Goal: Information Seeking & Learning: Learn about a topic

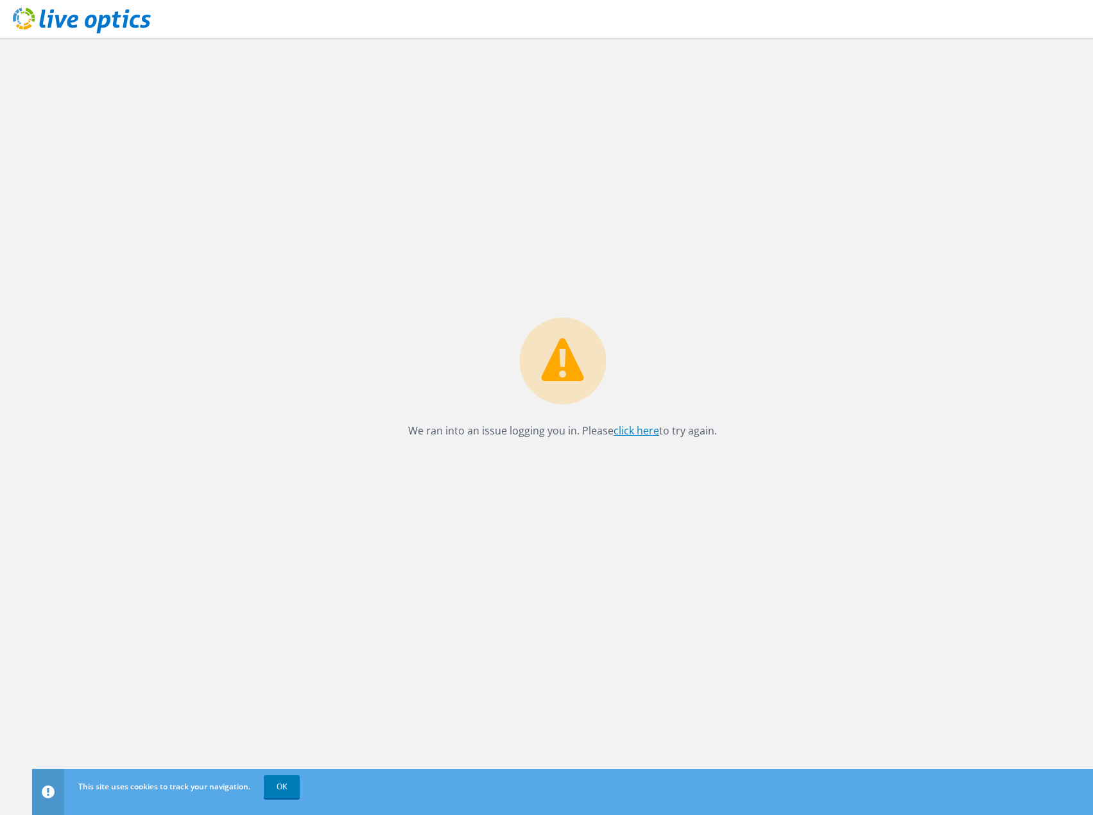
click at [637, 435] on link "click here" at bounding box center [637, 431] width 46 height 14
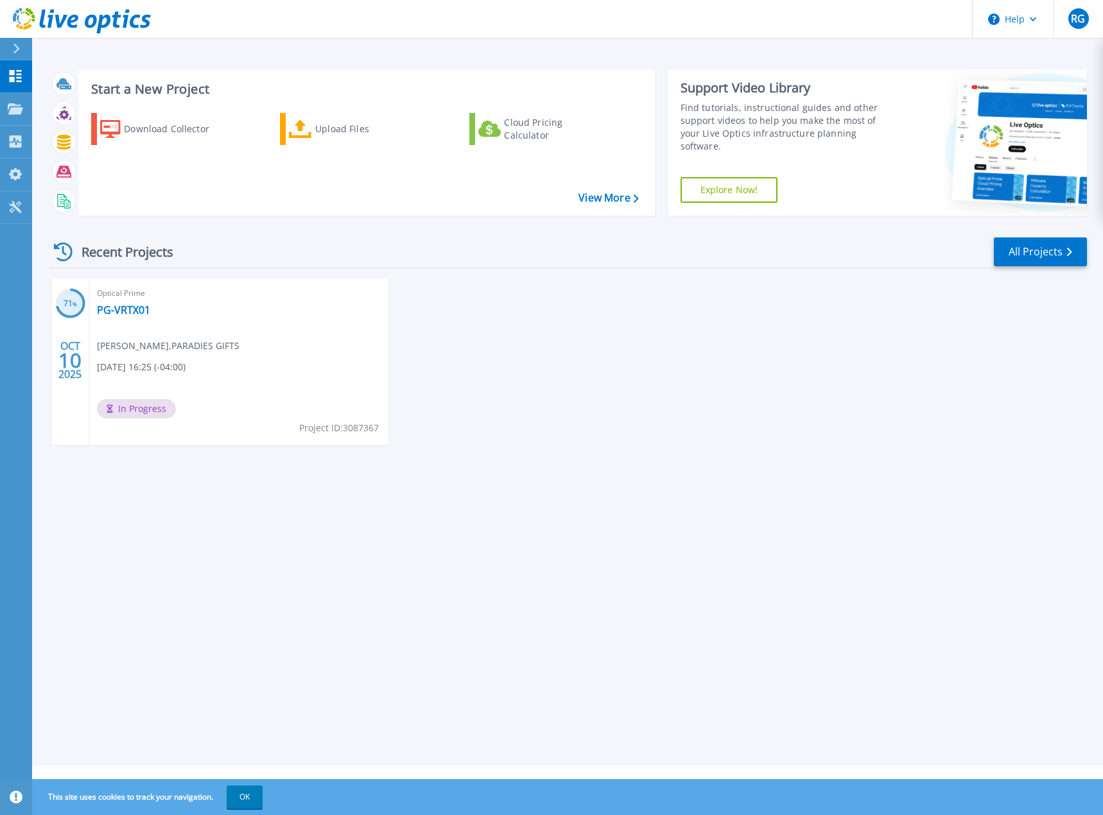
click at [684, 440] on div "71 % OCT 10 2025 Optical Prime PG-VRTX01 Richard Garrett , PARADIES GIFTS 10/10…" at bounding box center [562, 375] width 1047 height 192
click at [148, 404] on span "In Progress" at bounding box center [136, 408] width 79 height 19
click at [155, 361] on span "[DATE] 16:25 (-04:00)" at bounding box center [141, 367] width 89 height 14
click at [125, 313] on link "PG-VRTX01" at bounding box center [123, 310] width 53 height 13
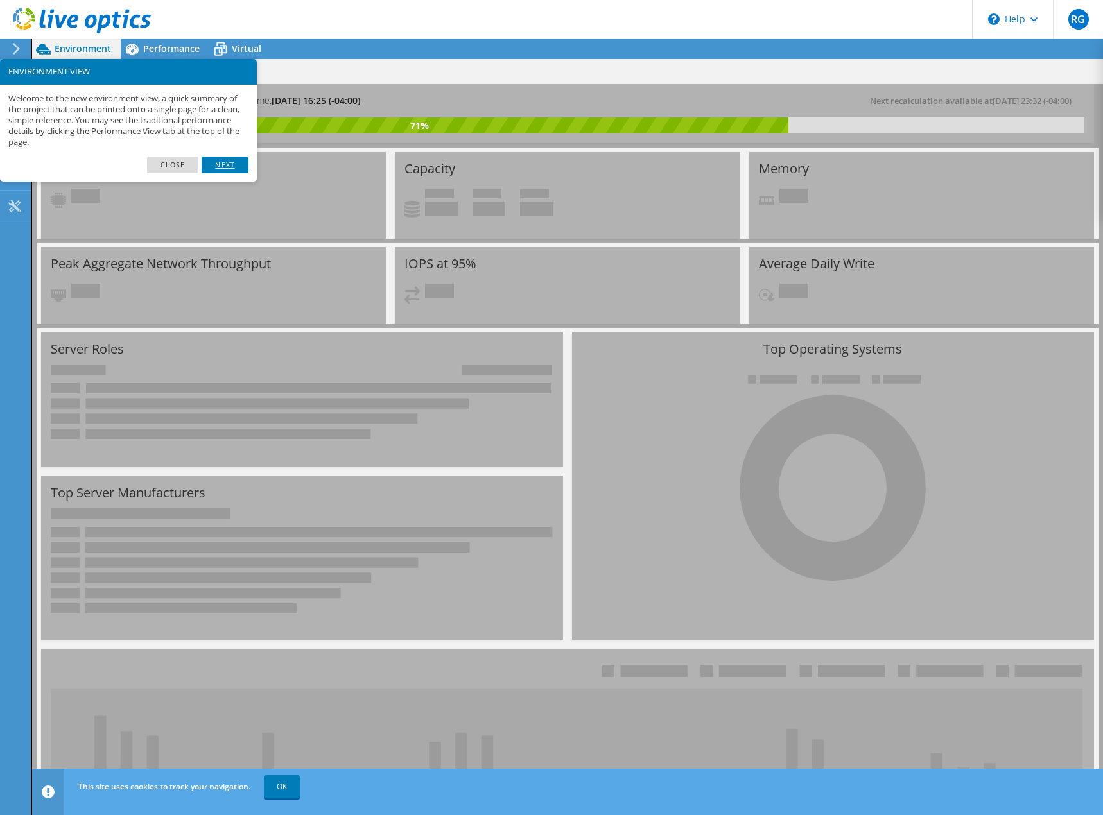
click at [237, 163] on link "Next" at bounding box center [225, 165] width 46 height 17
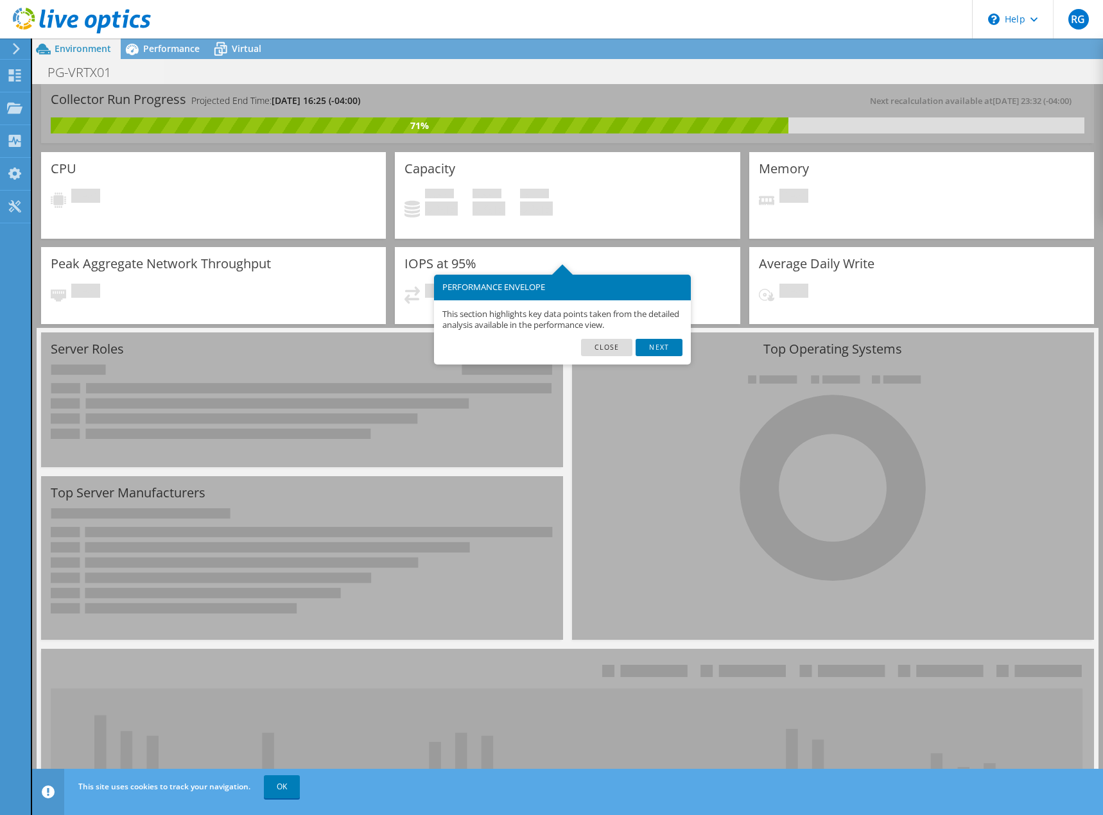
scroll to position [64, 0]
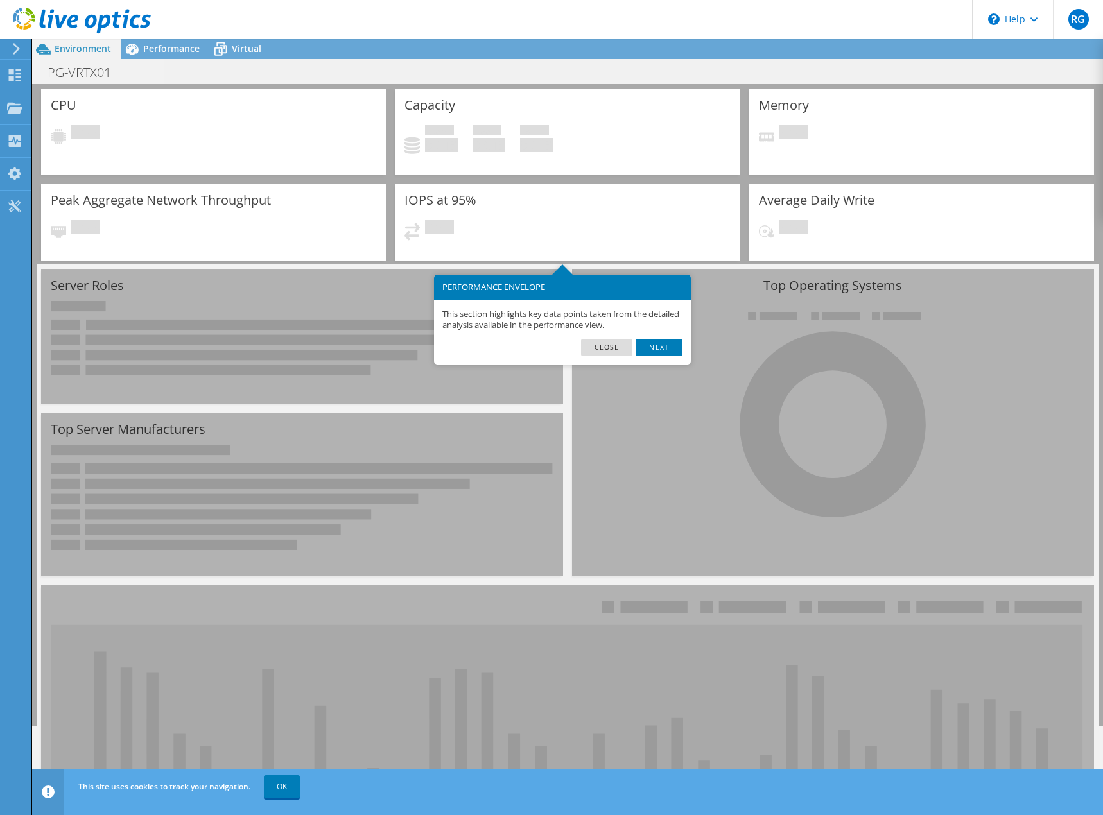
click at [656, 349] on link "Next" at bounding box center [658, 347] width 46 height 17
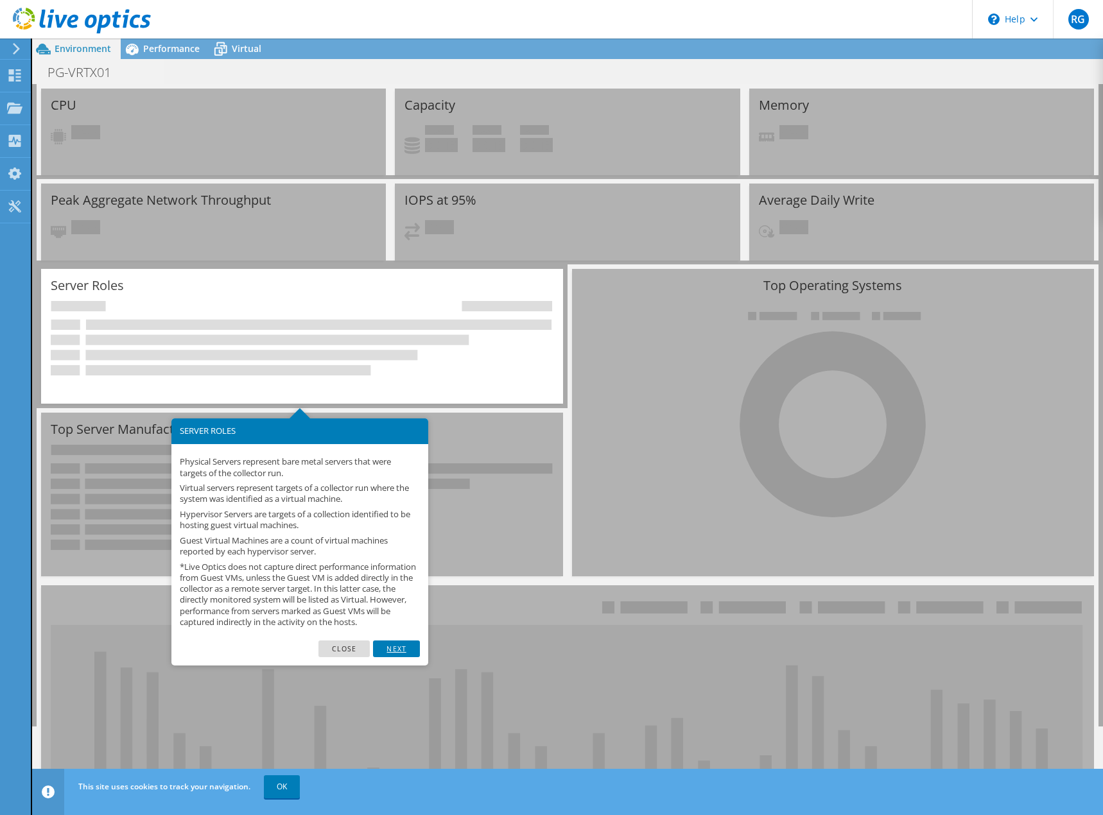
click at [400, 653] on link "Next" at bounding box center [396, 649] width 46 height 17
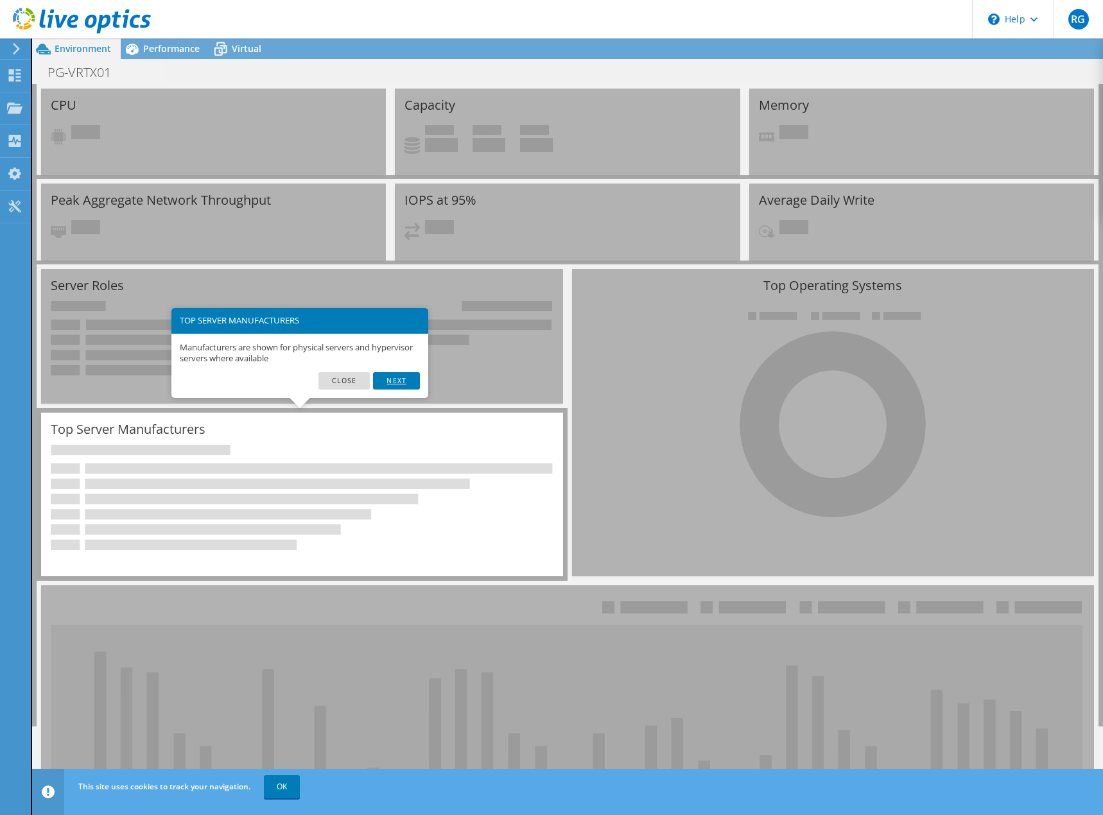
click at [402, 379] on link "Next" at bounding box center [396, 380] width 46 height 17
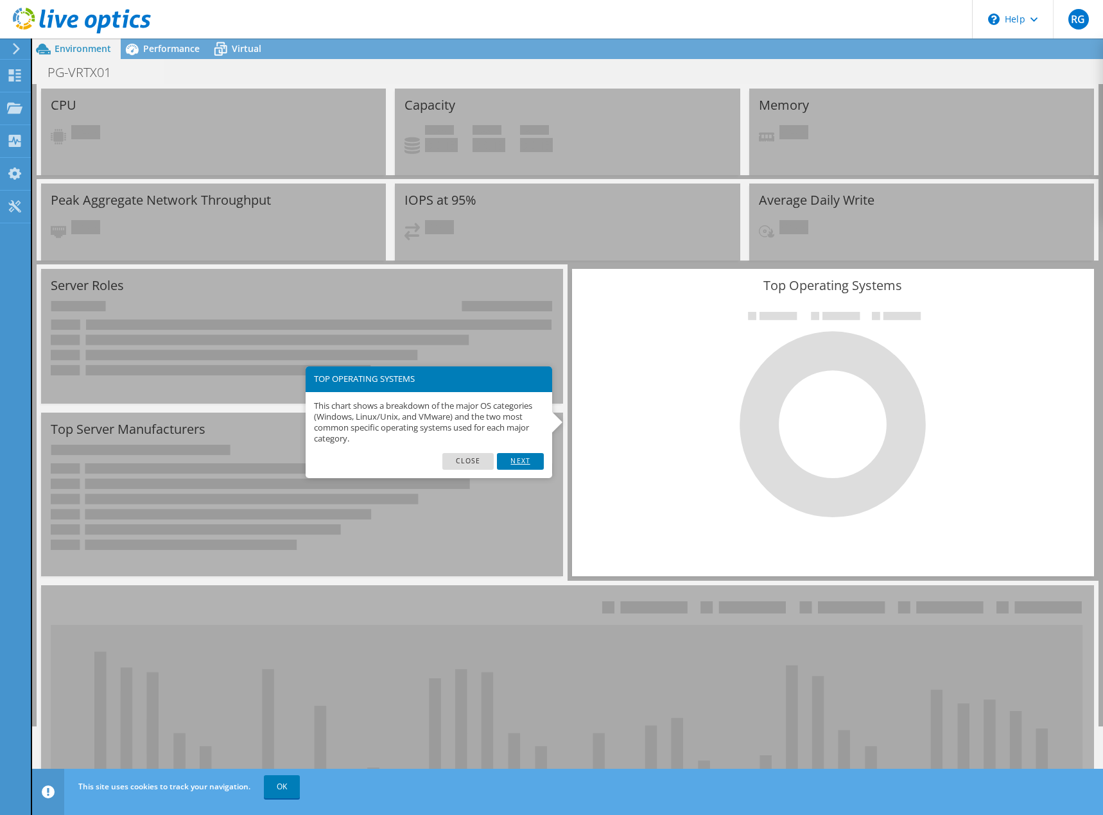
click at [504, 460] on link "Next" at bounding box center [520, 461] width 46 height 17
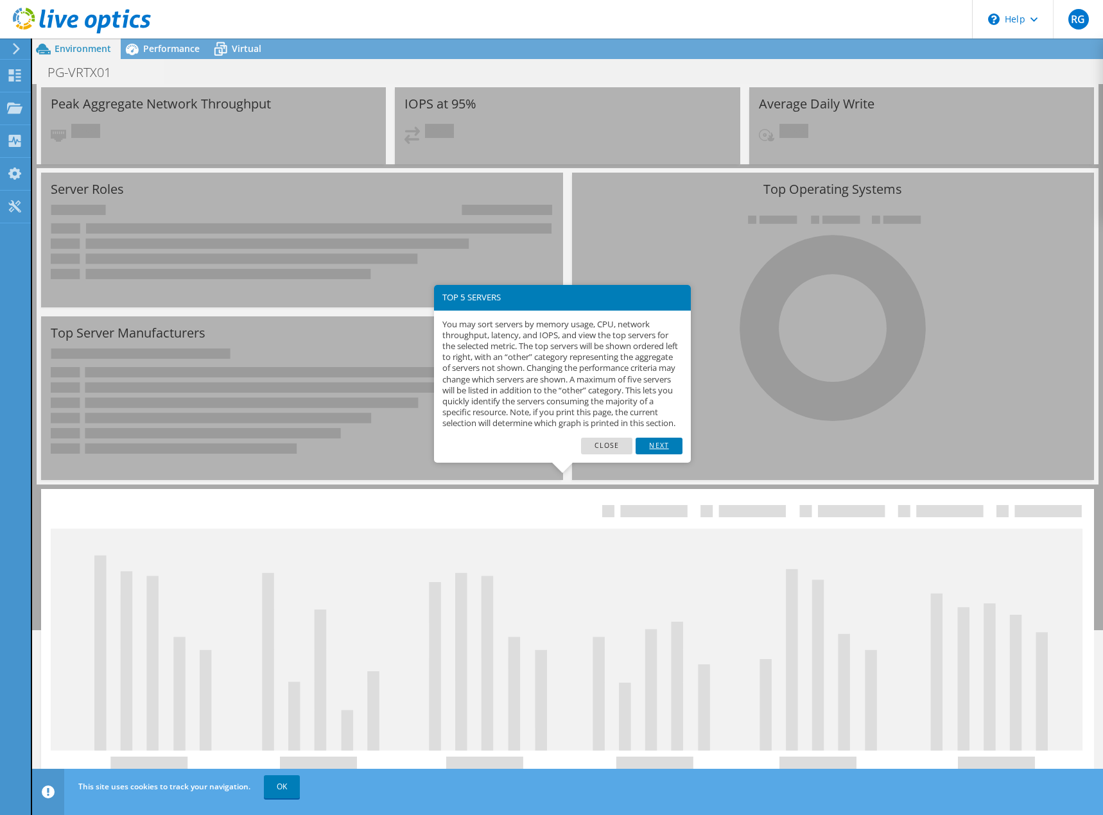
click at [656, 454] on link "Next" at bounding box center [658, 446] width 46 height 17
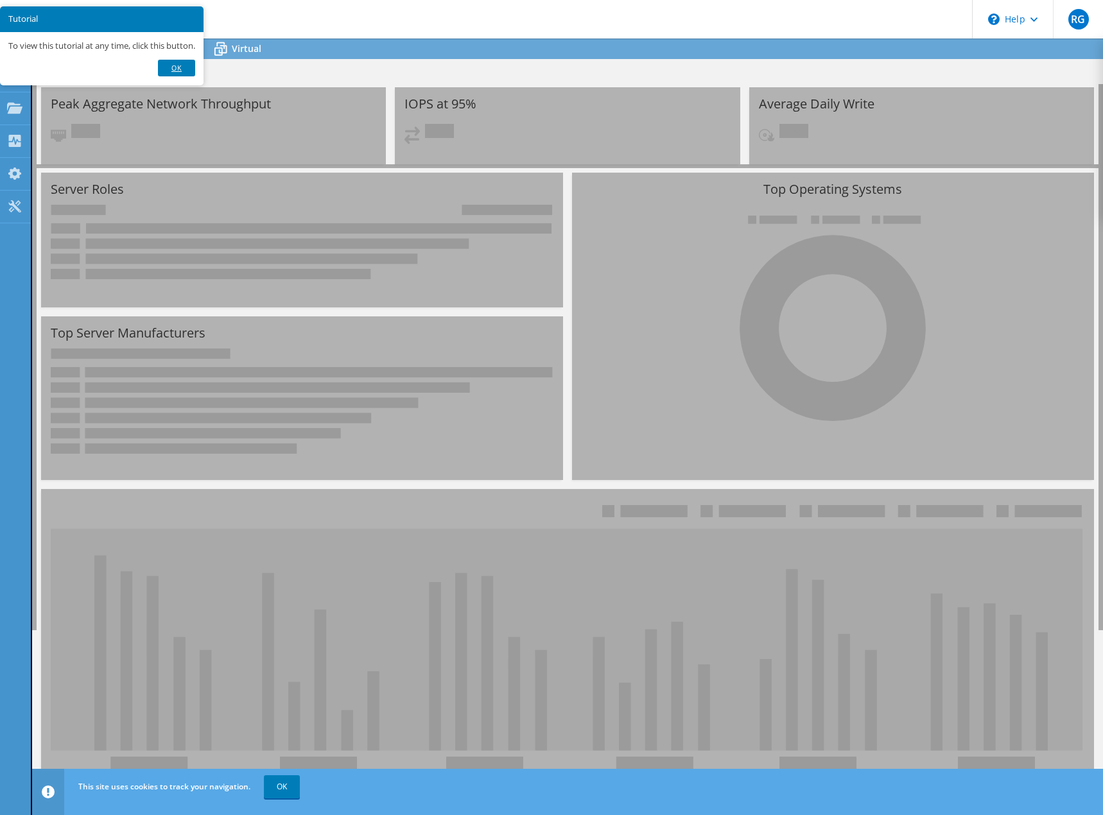
click at [180, 65] on link "Ok" at bounding box center [176, 68] width 37 height 17
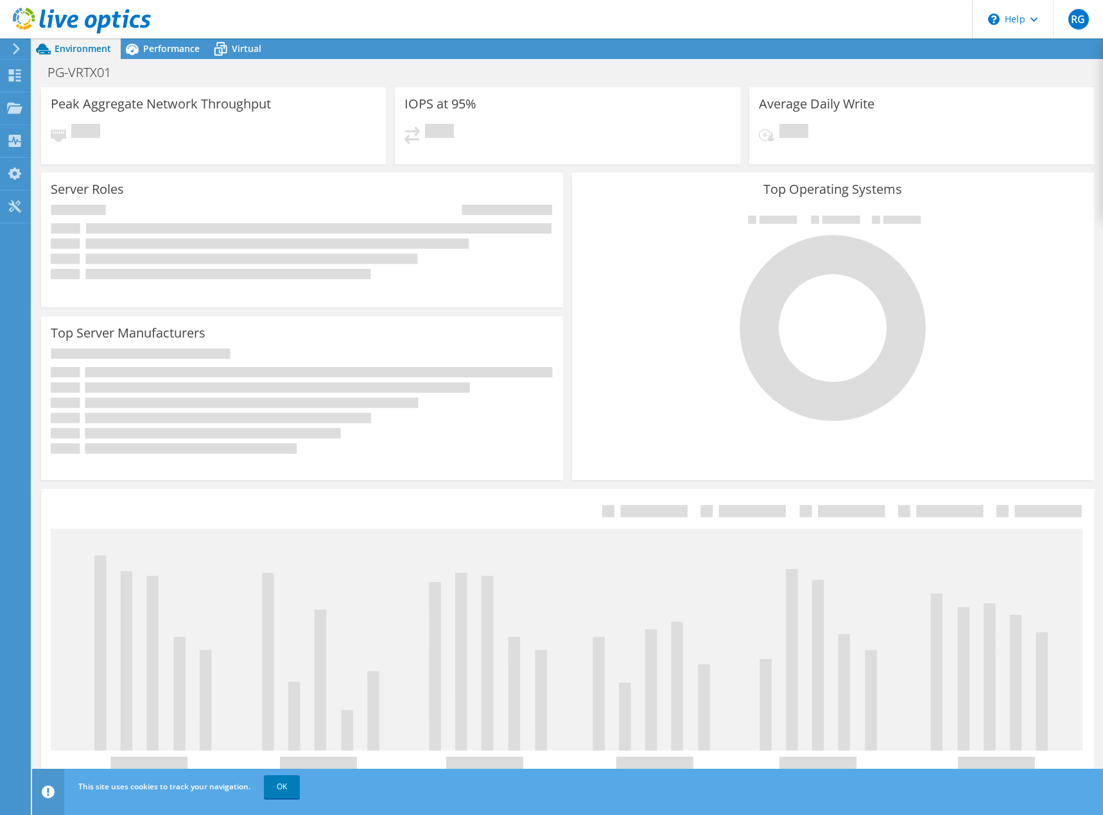
click at [462, 72] on div "PG-VRTX01 Print" at bounding box center [567, 72] width 1071 height 24
click at [158, 46] on span "Performance" at bounding box center [171, 48] width 56 height 12
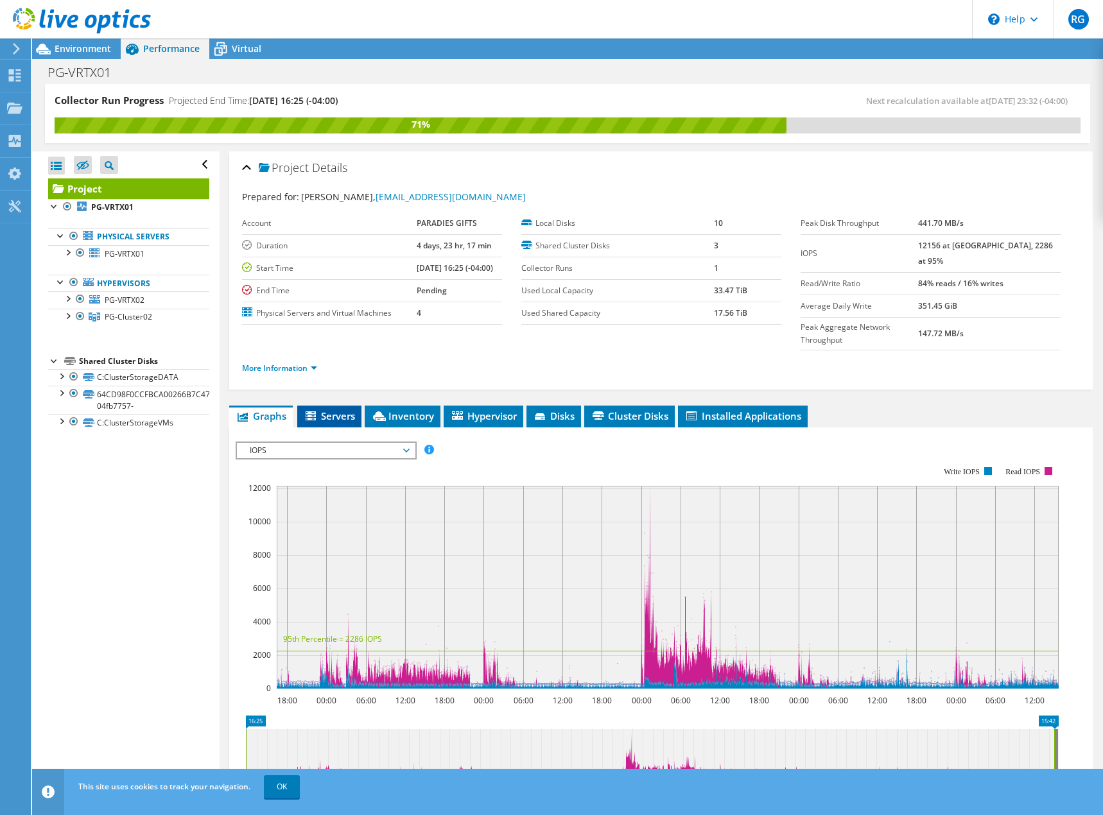
click at [321, 409] on span "Servers" at bounding box center [329, 415] width 51 height 13
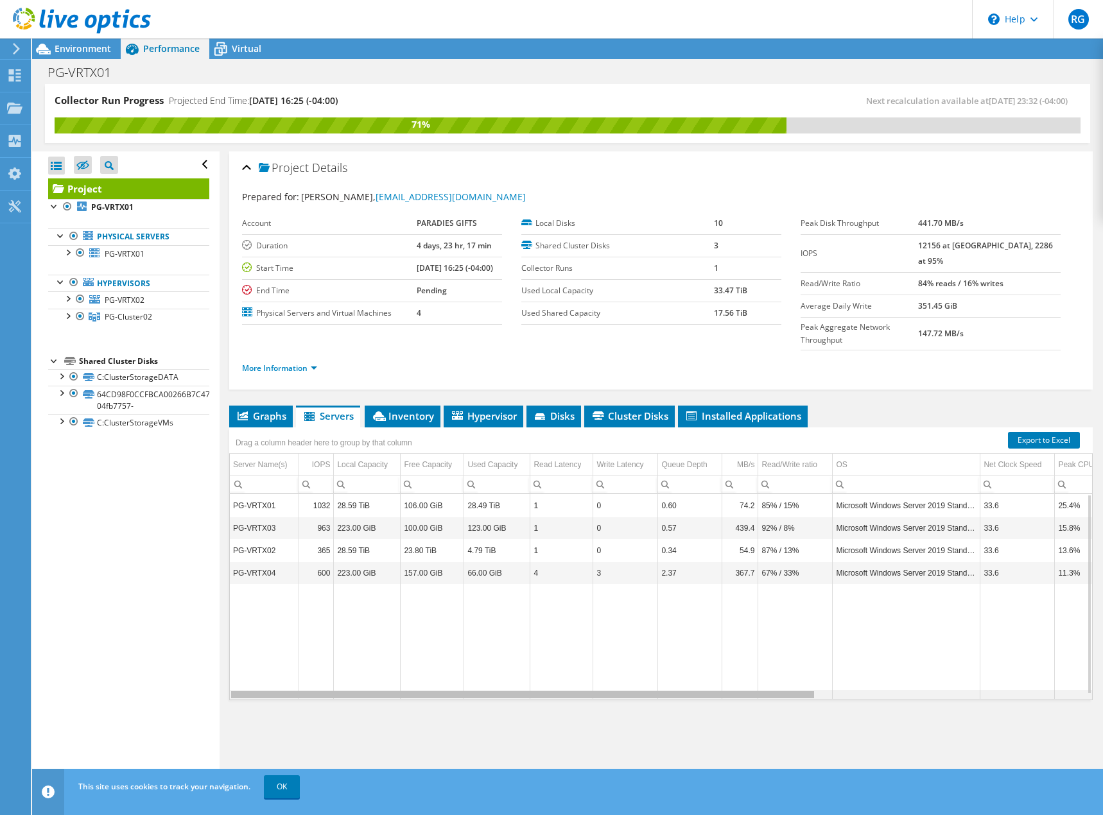
drag, startPoint x: 607, startPoint y: 670, endPoint x: 402, endPoint y: 680, distance: 205.0
click at [402, 680] on body "RG End User [PERSON_NAME] [EMAIL_ADDRESS][DOMAIN_NAME] PARADIES GIFTS My Profil…" at bounding box center [551, 407] width 1103 height 815
click at [77, 580] on div "Open All Close All Hide Excluded Nodes Project Tree Filter" at bounding box center [125, 470] width 187 height 639
click at [779, 517] on td "92% / 8%" at bounding box center [795, 528] width 74 height 22
click at [471, 517] on td "123.00 GiB" at bounding box center [497, 528] width 66 height 22
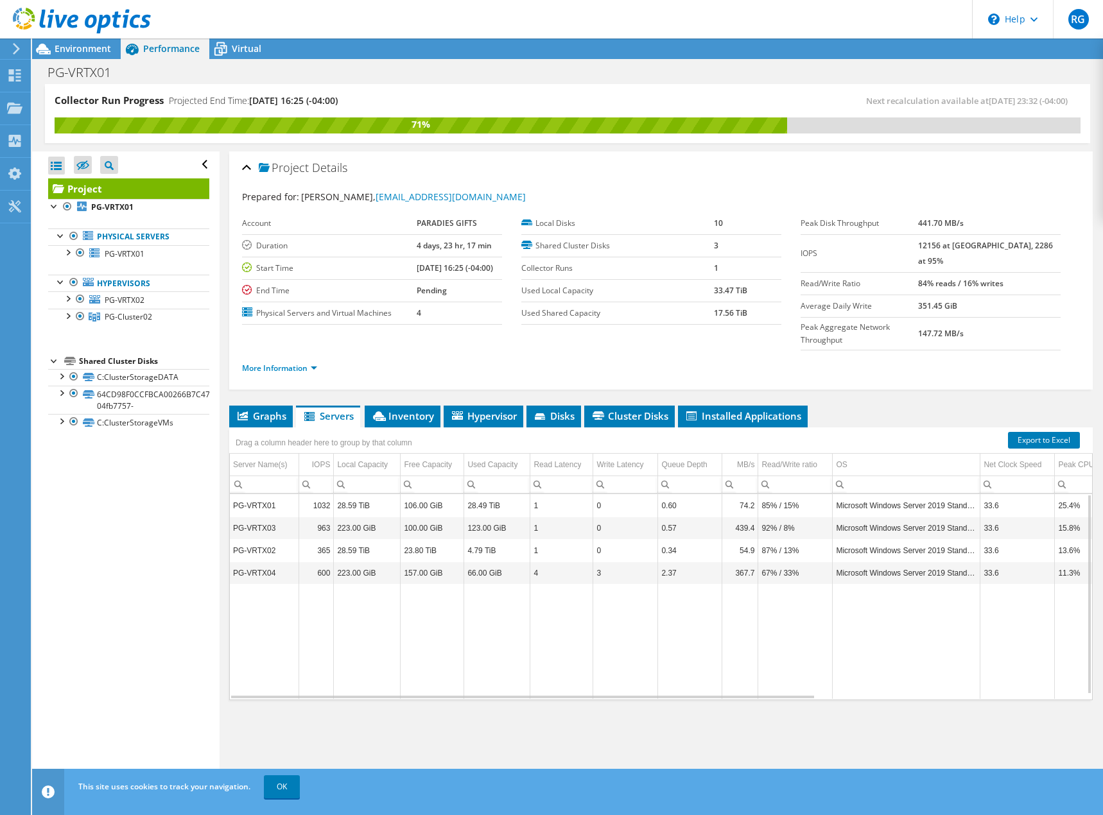
click at [636, 668] on td "Data grid" at bounding box center [625, 641] width 65 height 115
click at [384, 411] on icon at bounding box center [379, 416] width 13 height 10
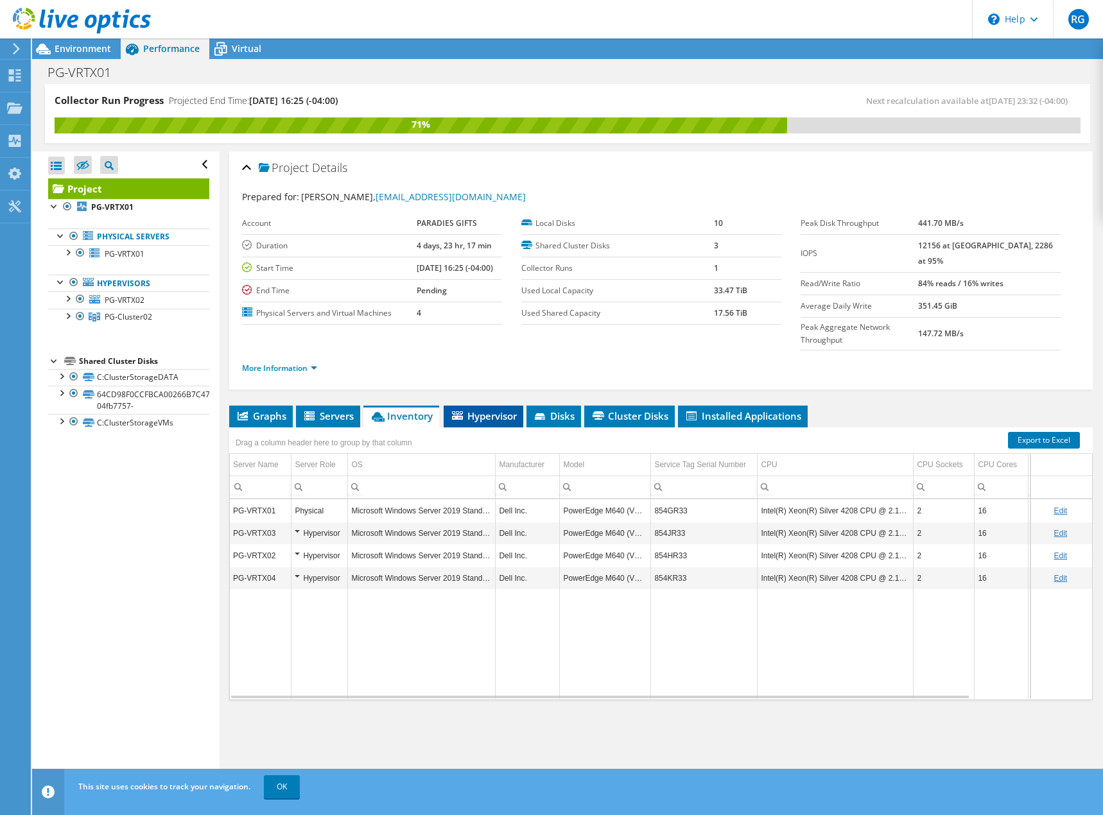
click at [483, 409] on span "Hypervisor" at bounding box center [483, 415] width 67 height 13
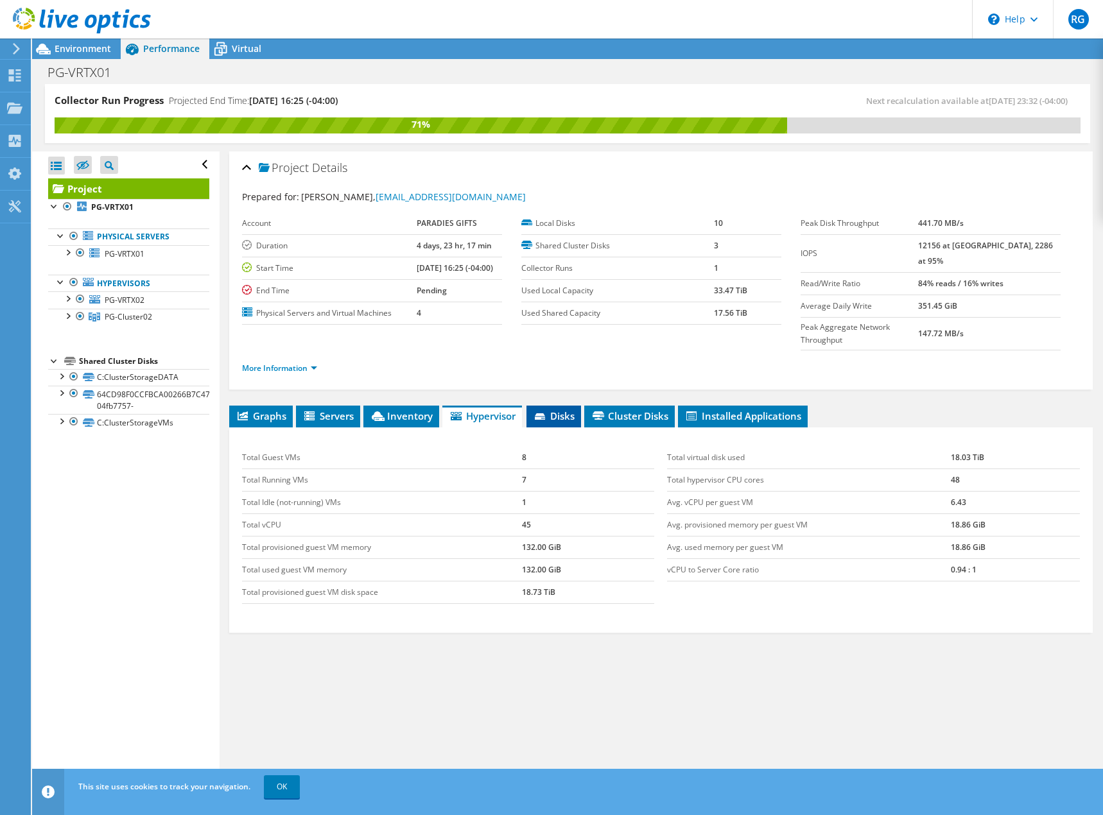
click at [563, 409] on span "Disks" at bounding box center [554, 415] width 42 height 13
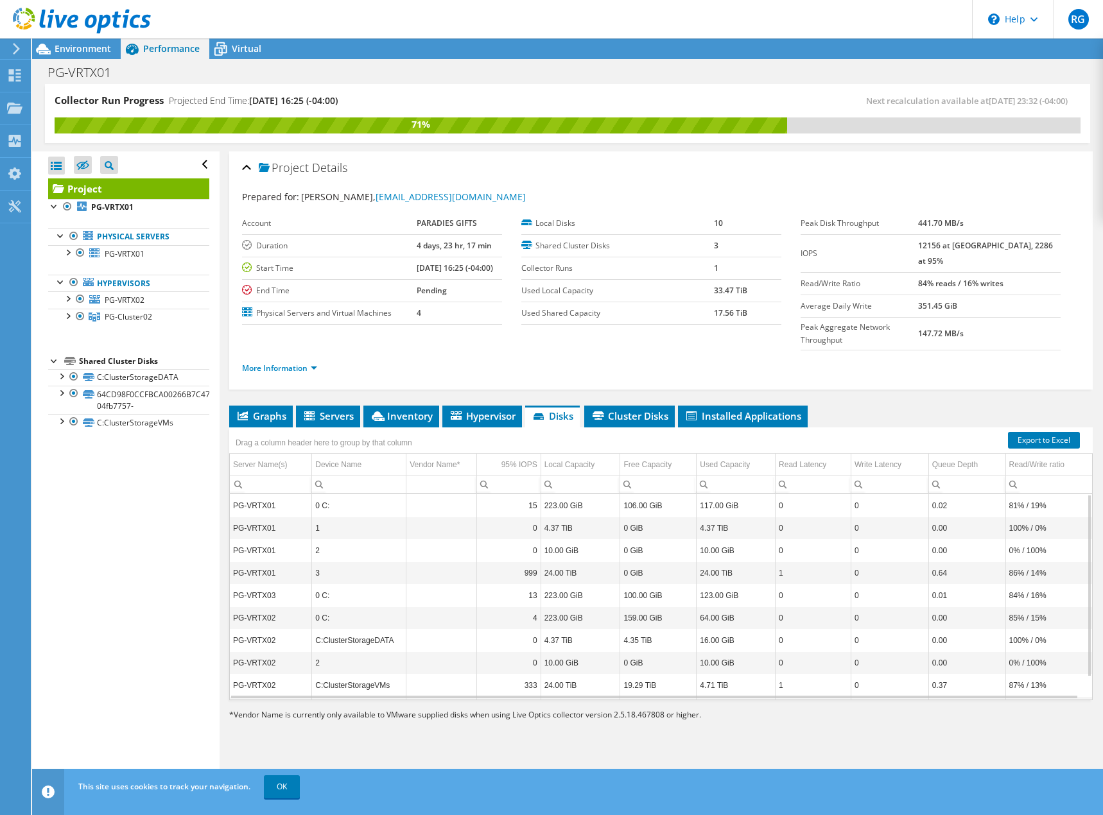
click at [833, 406] on ul "Graphs Servers Inventory Hypervisor Disks Cluster Disks Installed Applications" at bounding box center [660, 417] width 863 height 22
click at [877, 539] on td "0" at bounding box center [889, 550] width 78 height 22
click at [1012, 539] on td "0% / 100%" at bounding box center [1048, 550] width 87 height 22
click at [634, 409] on span "Cluster Disks" at bounding box center [629, 415] width 78 height 13
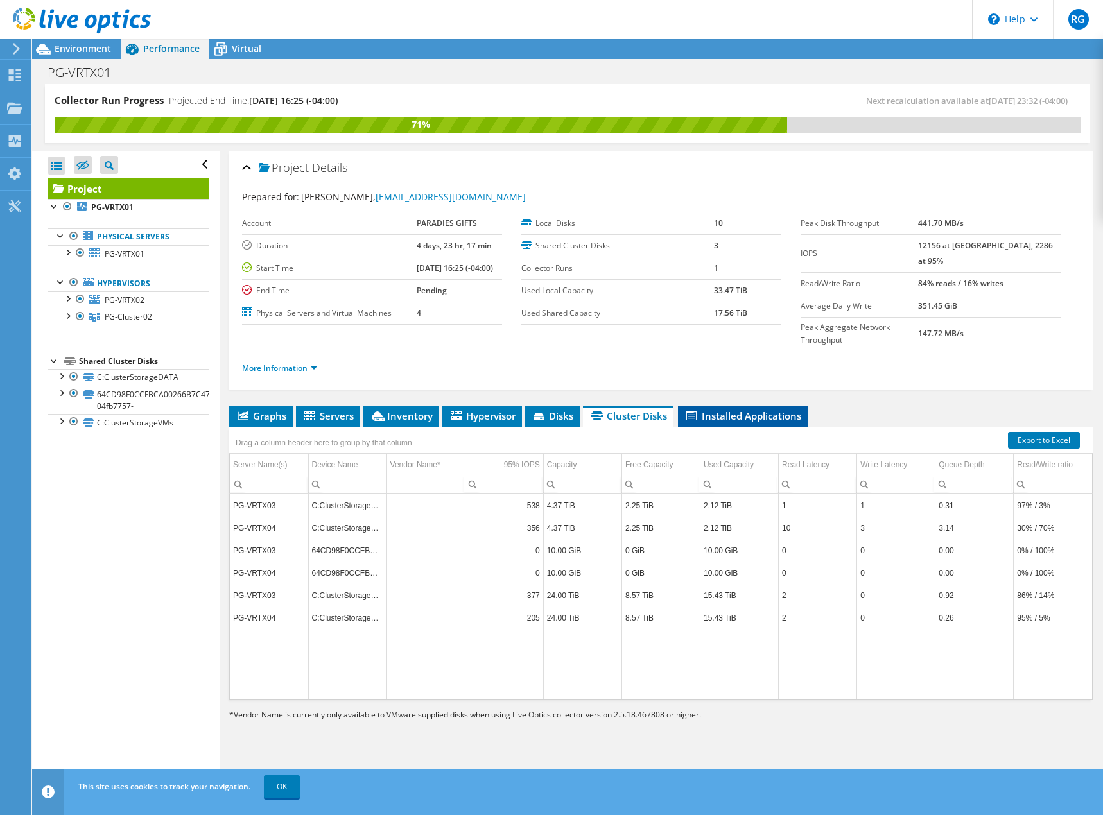
click at [737, 409] on span "Installed Applications" at bounding box center [742, 415] width 117 height 13
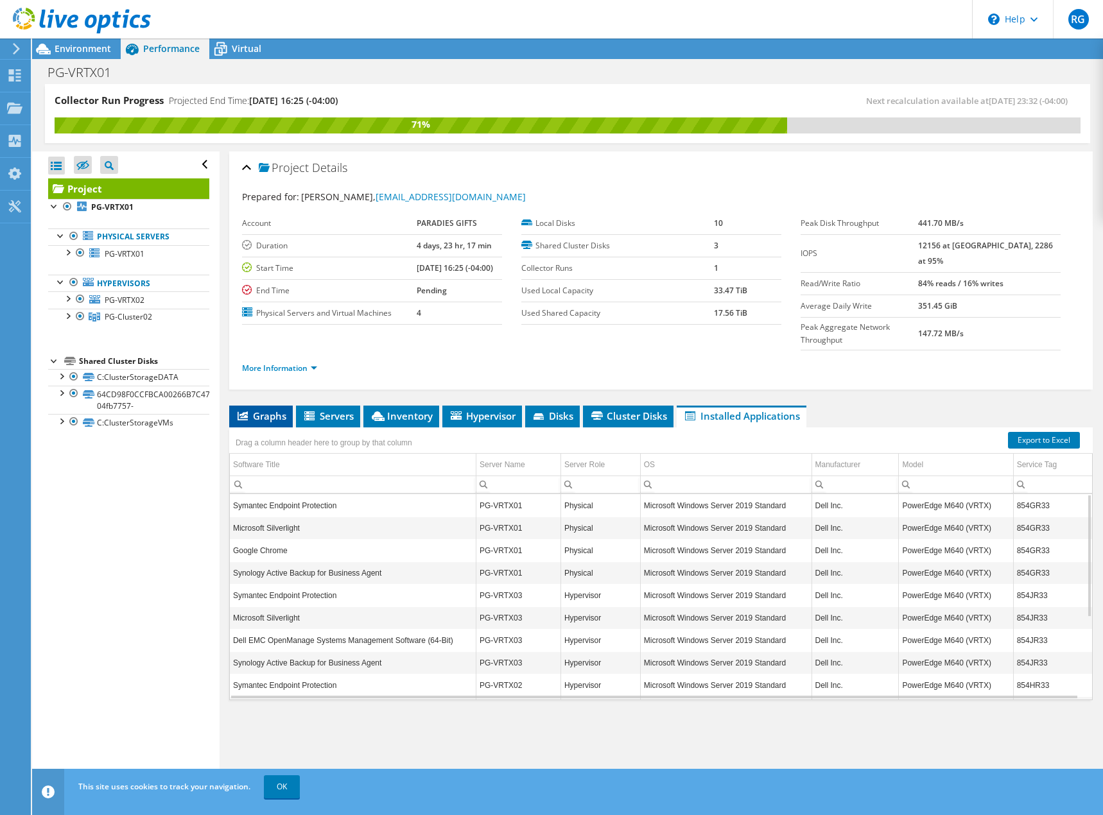
click at [241, 406] on li "Graphs" at bounding box center [261, 417] width 64 height 22
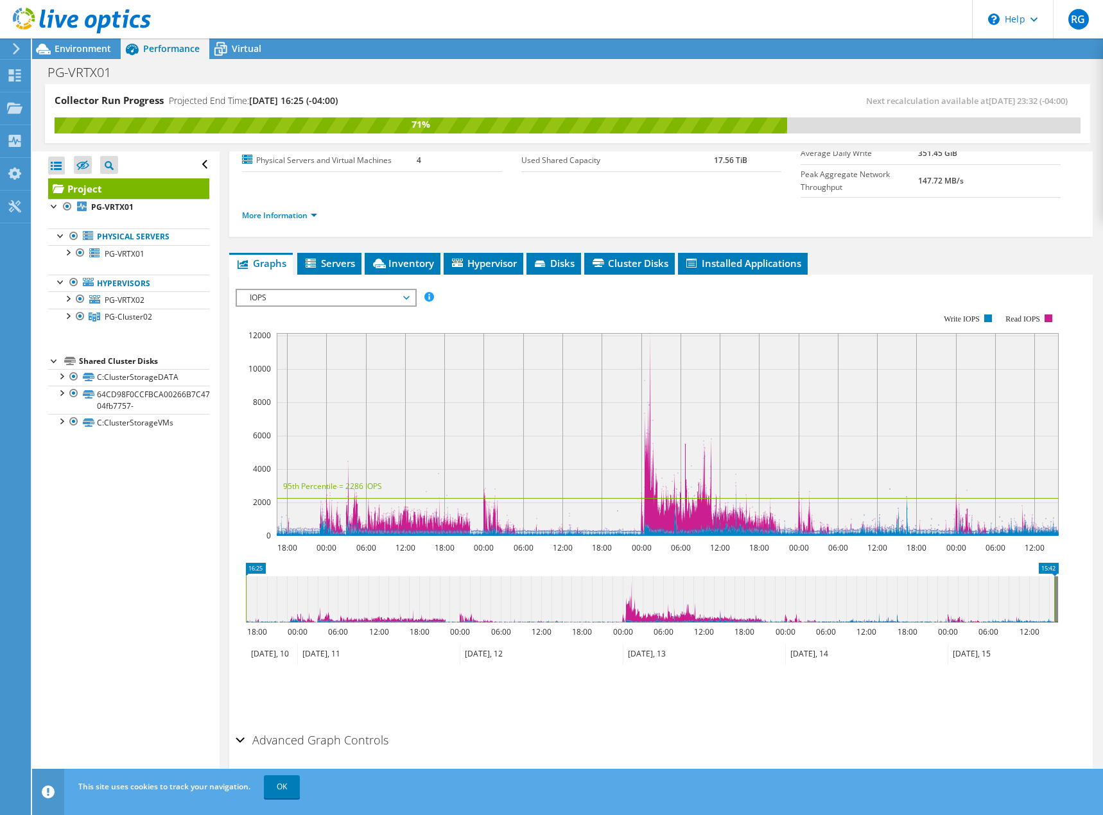
scroll to position [89, 0]
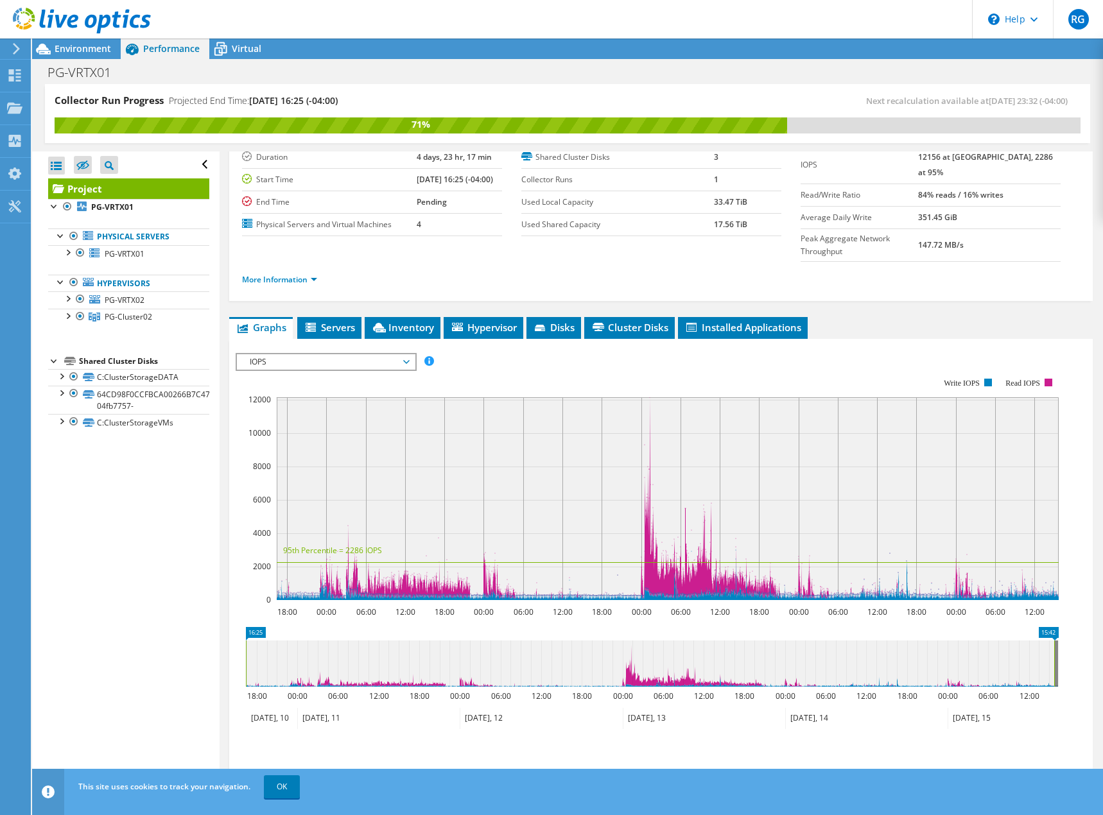
click at [404, 354] on span "IOPS" at bounding box center [325, 361] width 165 height 15
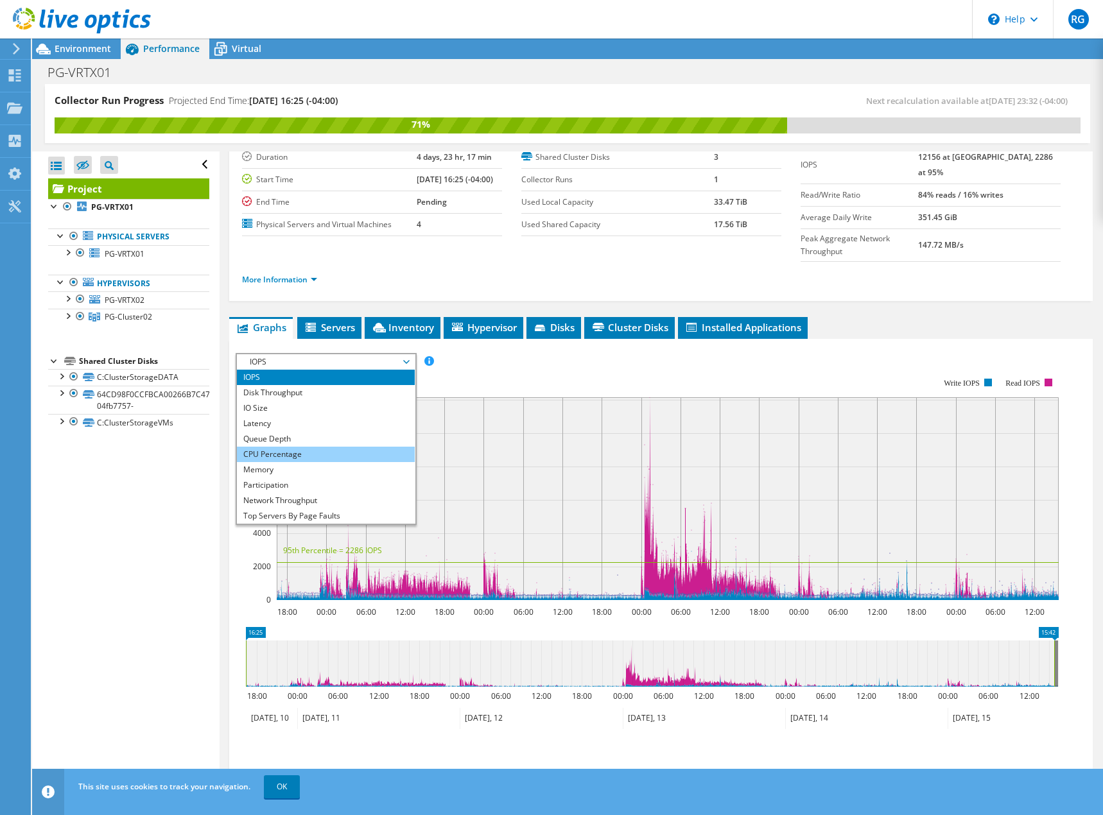
click at [327, 447] on li "CPU Percentage" at bounding box center [326, 454] width 178 height 15
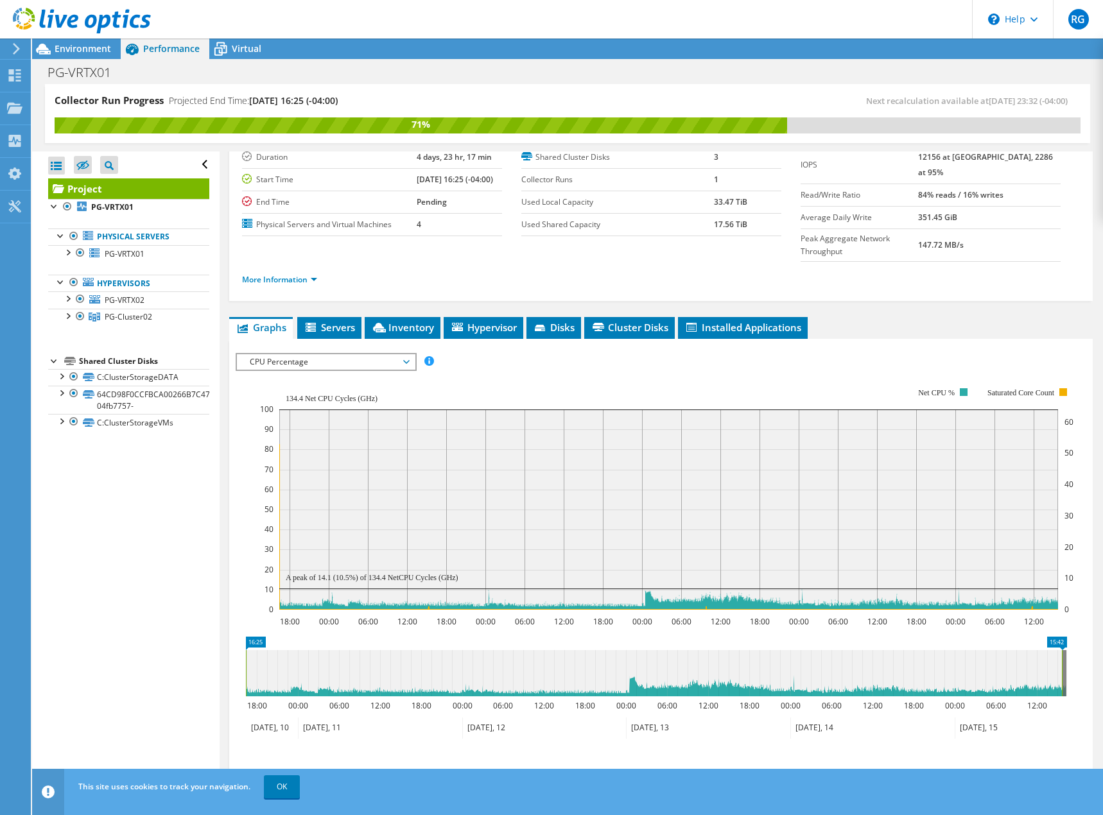
click at [331, 354] on span "CPU Percentage" at bounding box center [325, 361] width 165 height 15
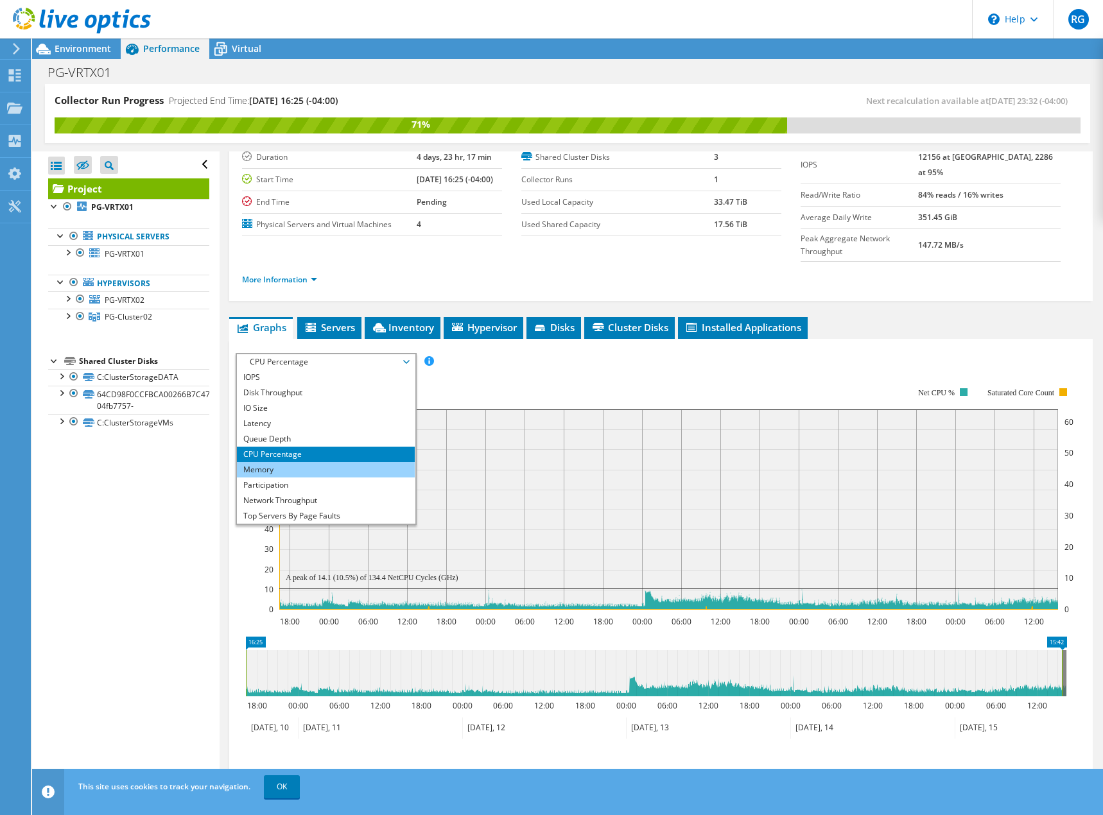
click at [307, 462] on li "Memory" at bounding box center [326, 469] width 178 height 15
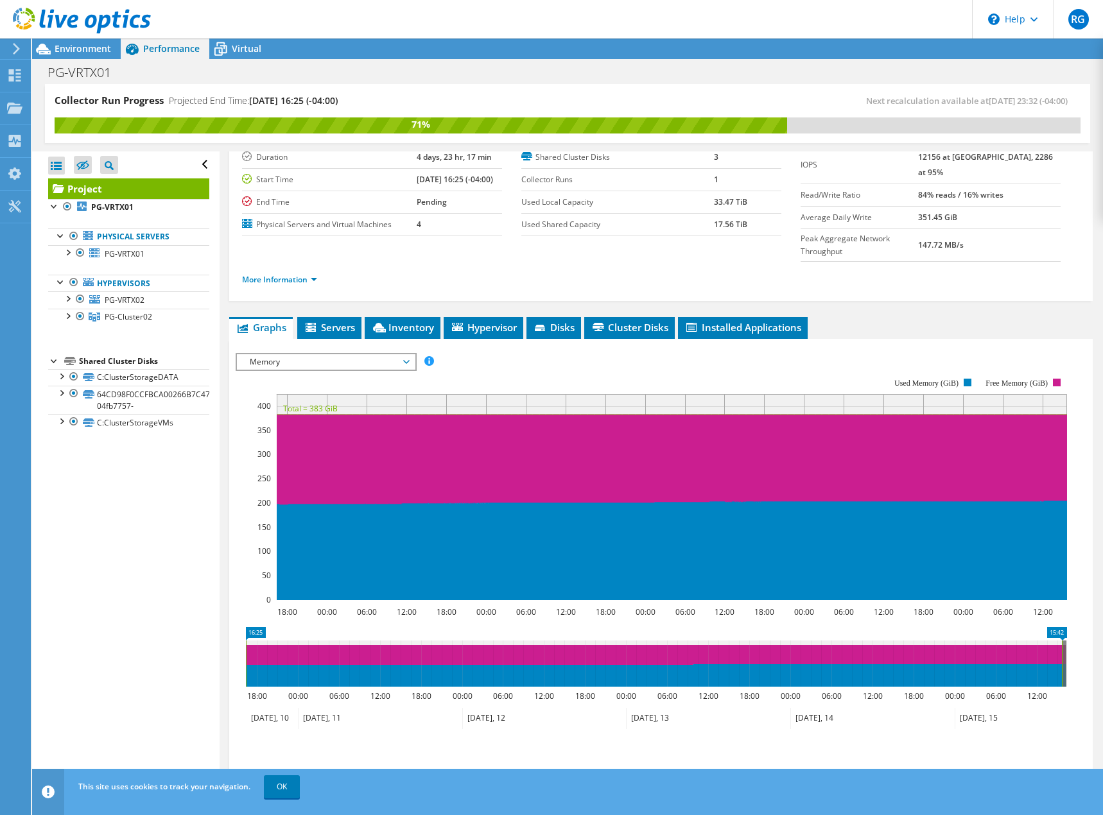
scroll to position [0, 0]
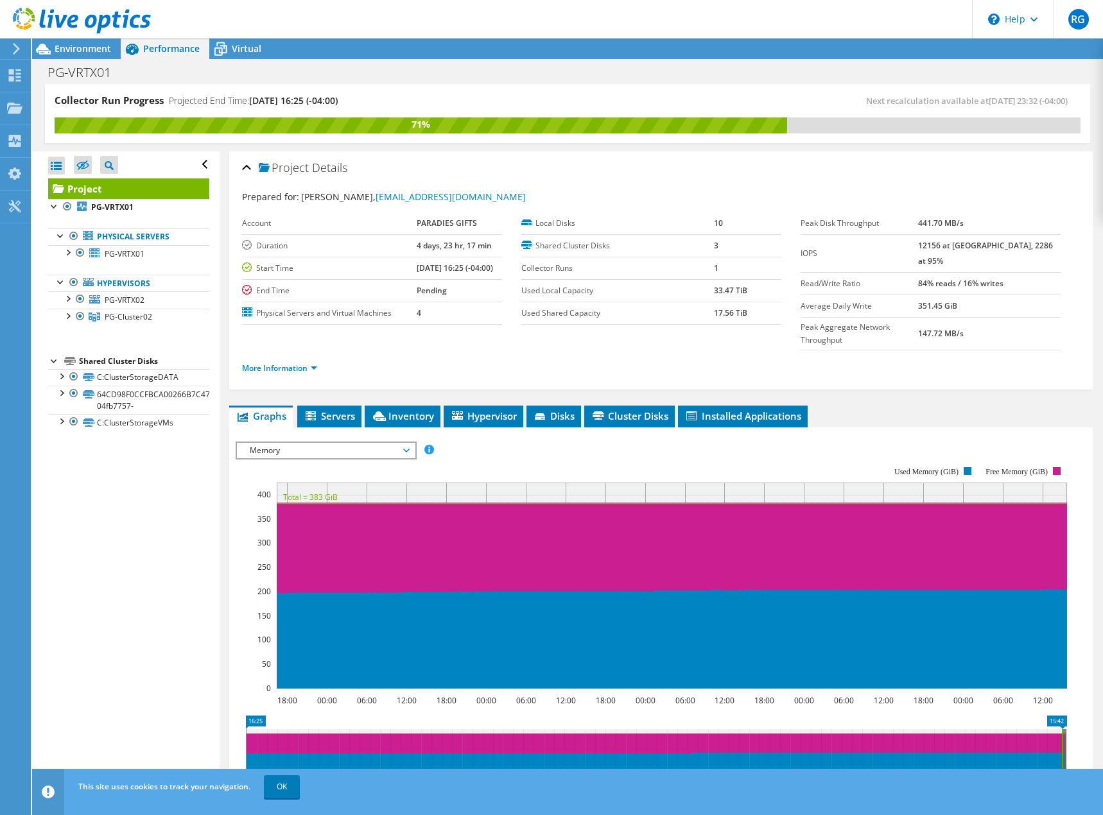
click at [394, 443] on span "Memory" at bounding box center [325, 450] width 165 height 15
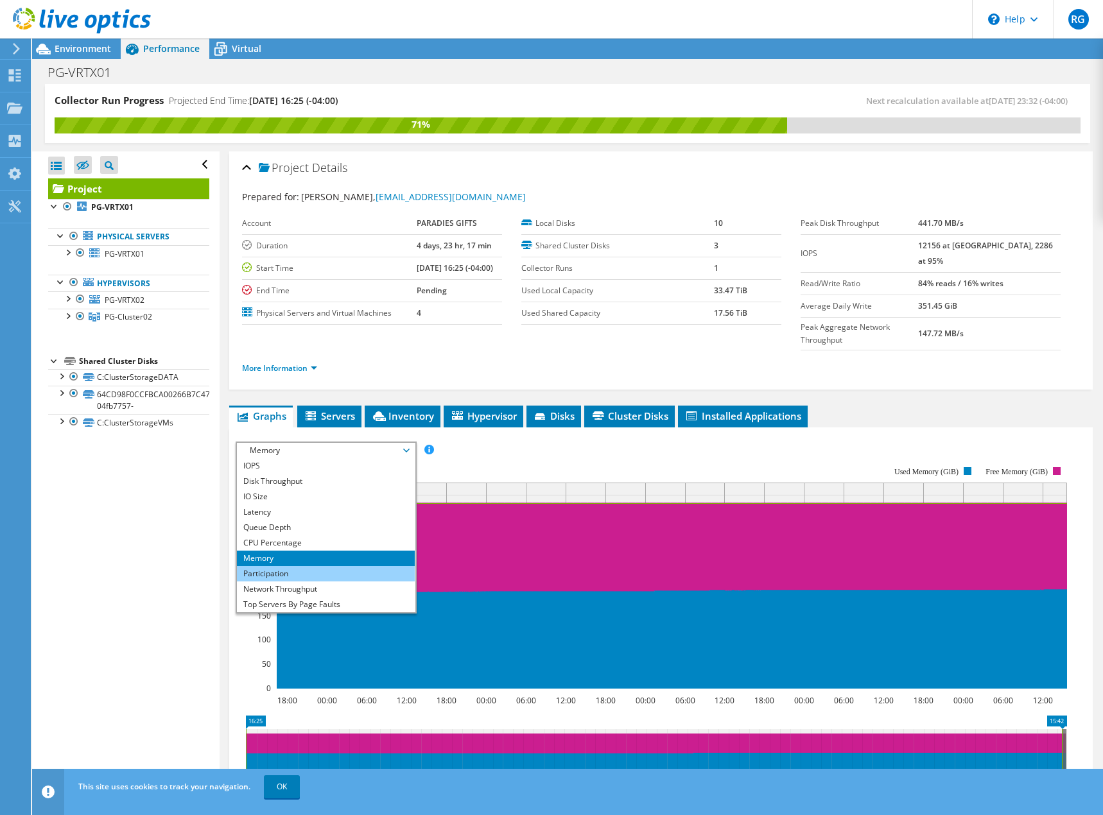
click at [344, 566] on li "Participation" at bounding box center [326, 573] width 178 height 15
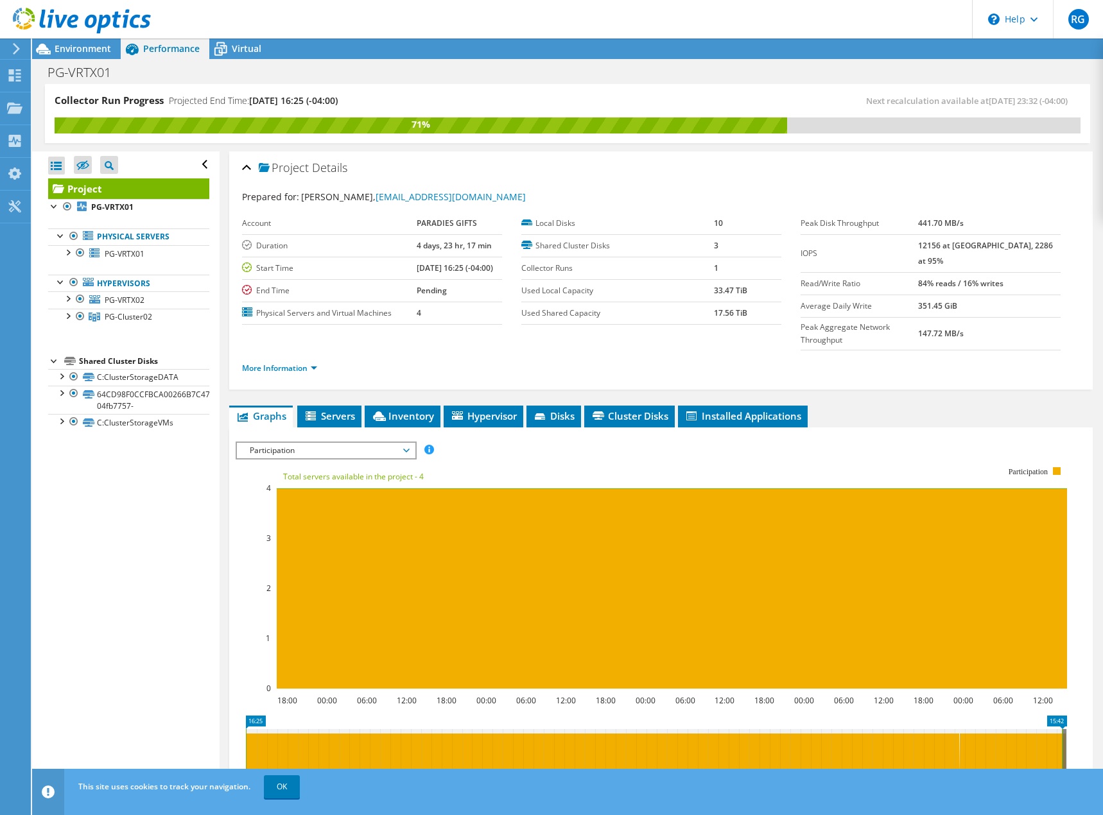
click at [364, 443] on span "Participation" at bounding box center [325, 450] width 165 height 15
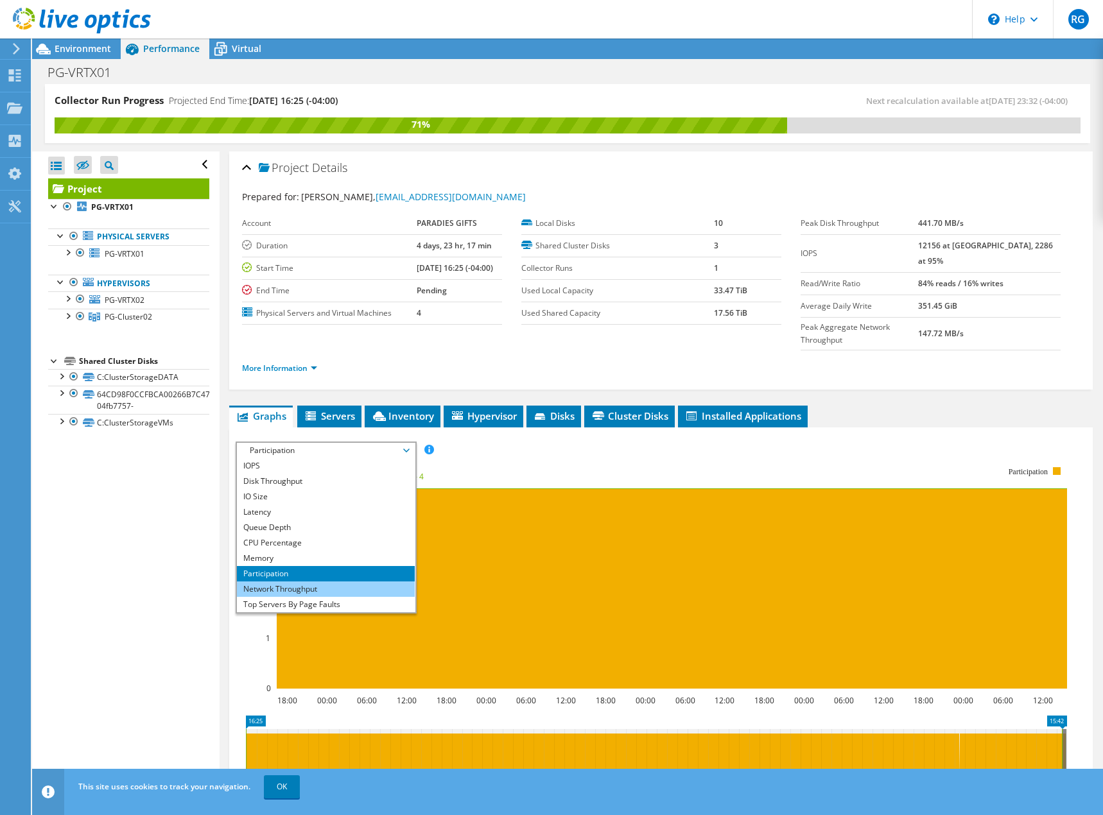
click at [340, 582] on li "Network Throughput" at bounding box center [326, 589] width 178 height 15
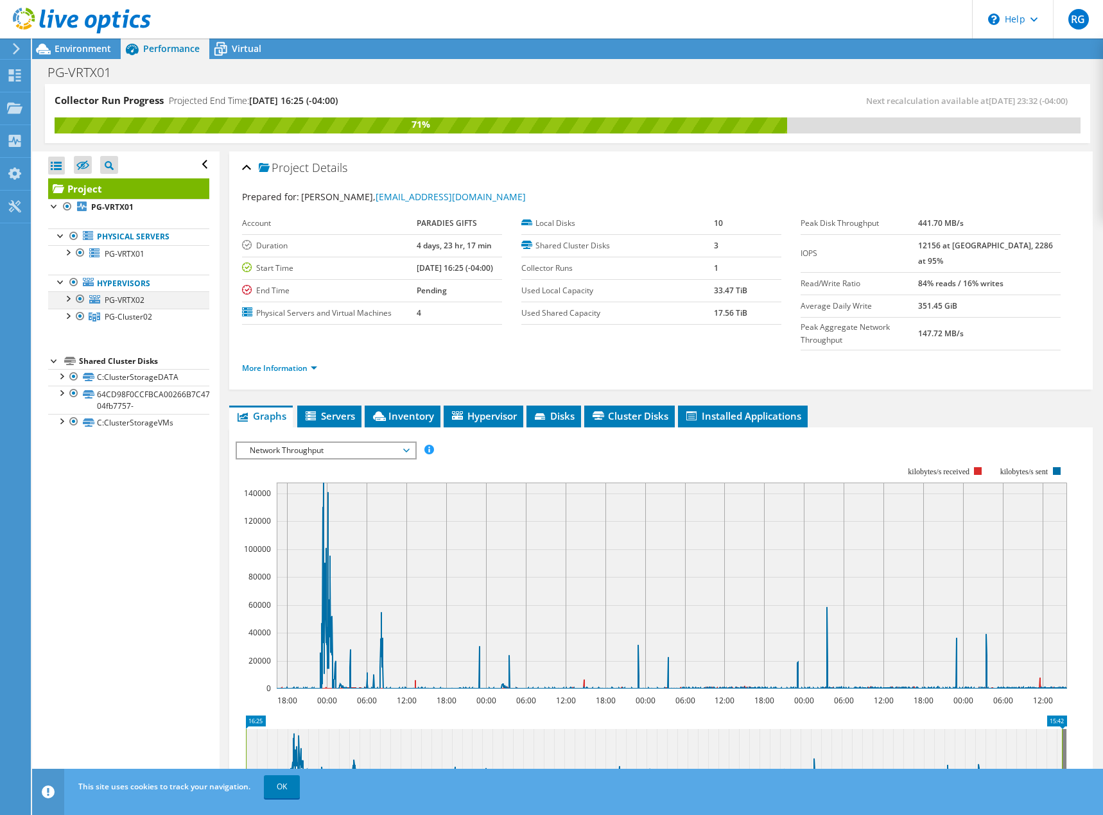
click at [66, 298] on div at bounding box center [67, 297] width 13 height 13
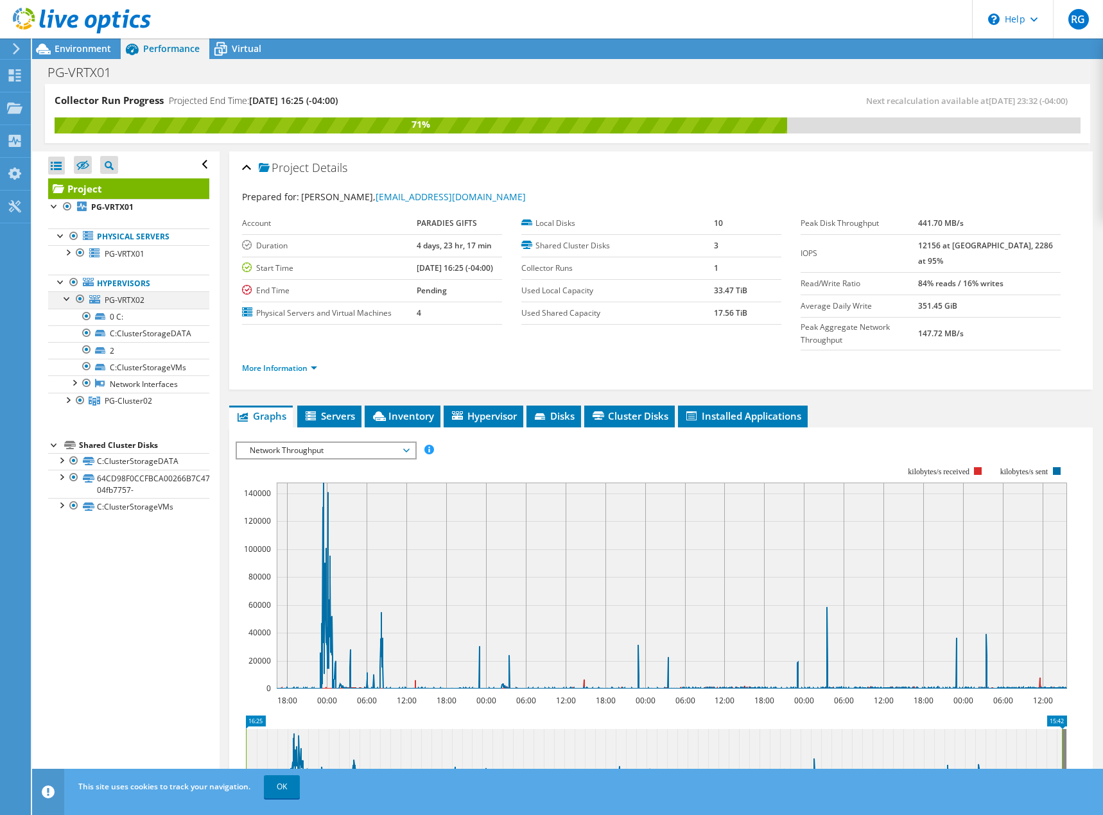
click at [66, 298] on div at bounding box center [67, 297] width 13 height 13
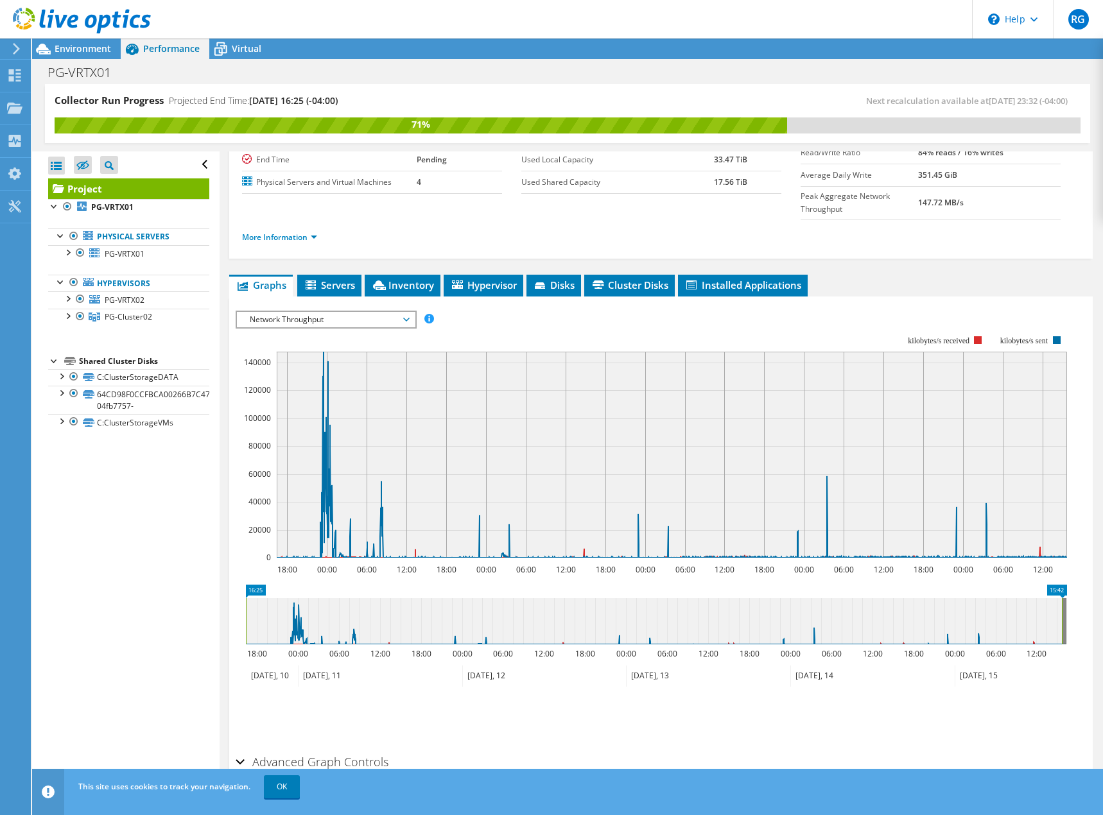
scroll to position [153, 0]
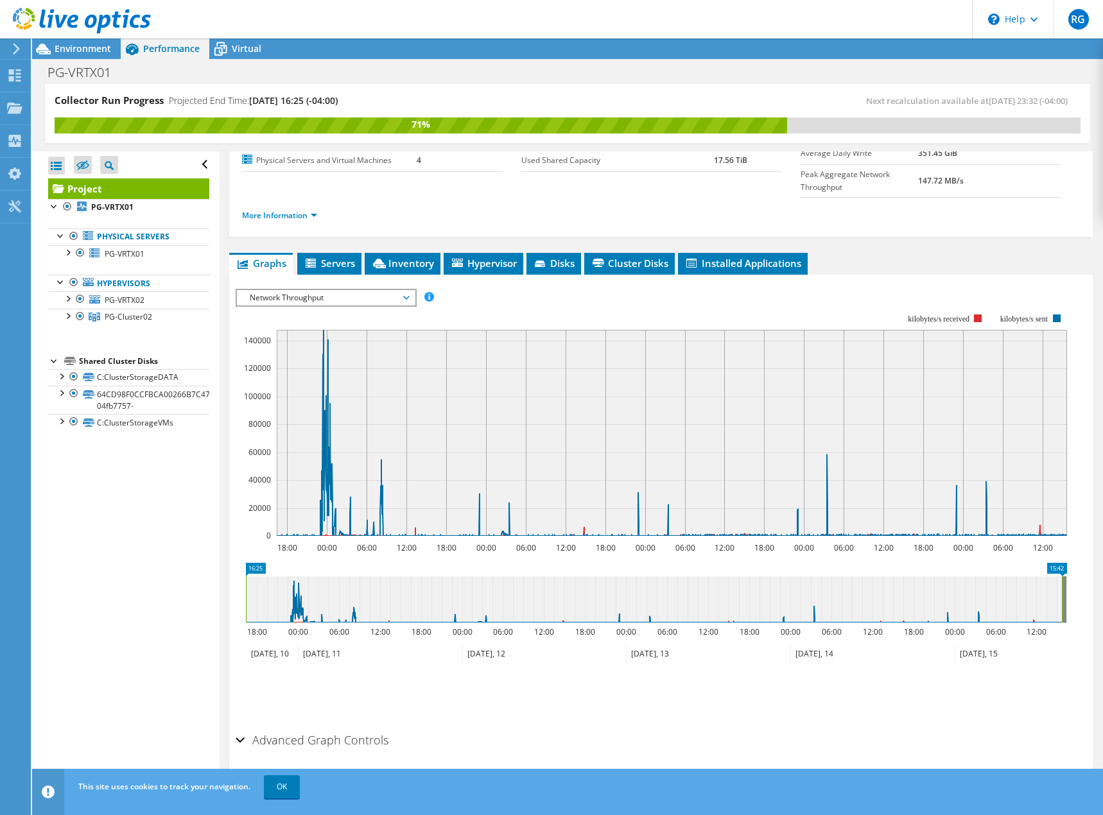
click at [349, 727] on h2 "Advanced Graph Controls" at bounding box center [312, 740] width 153 height 26
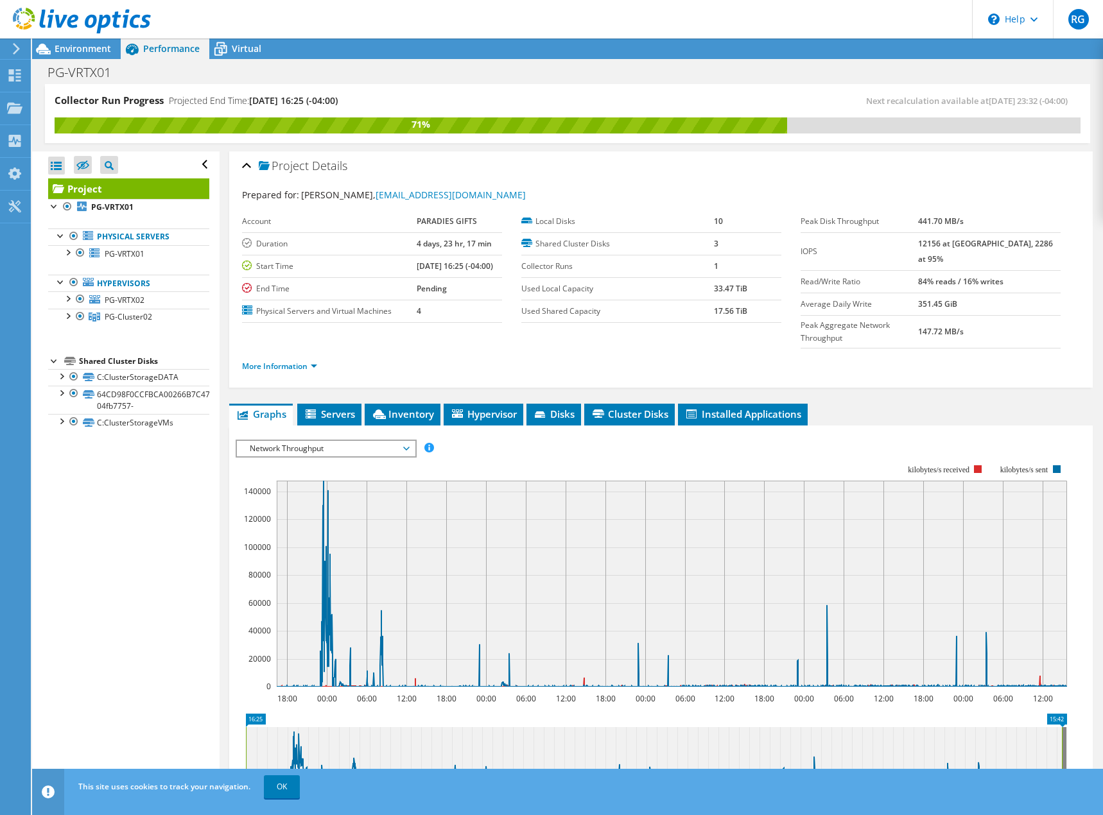
scroll to position [0, 0]
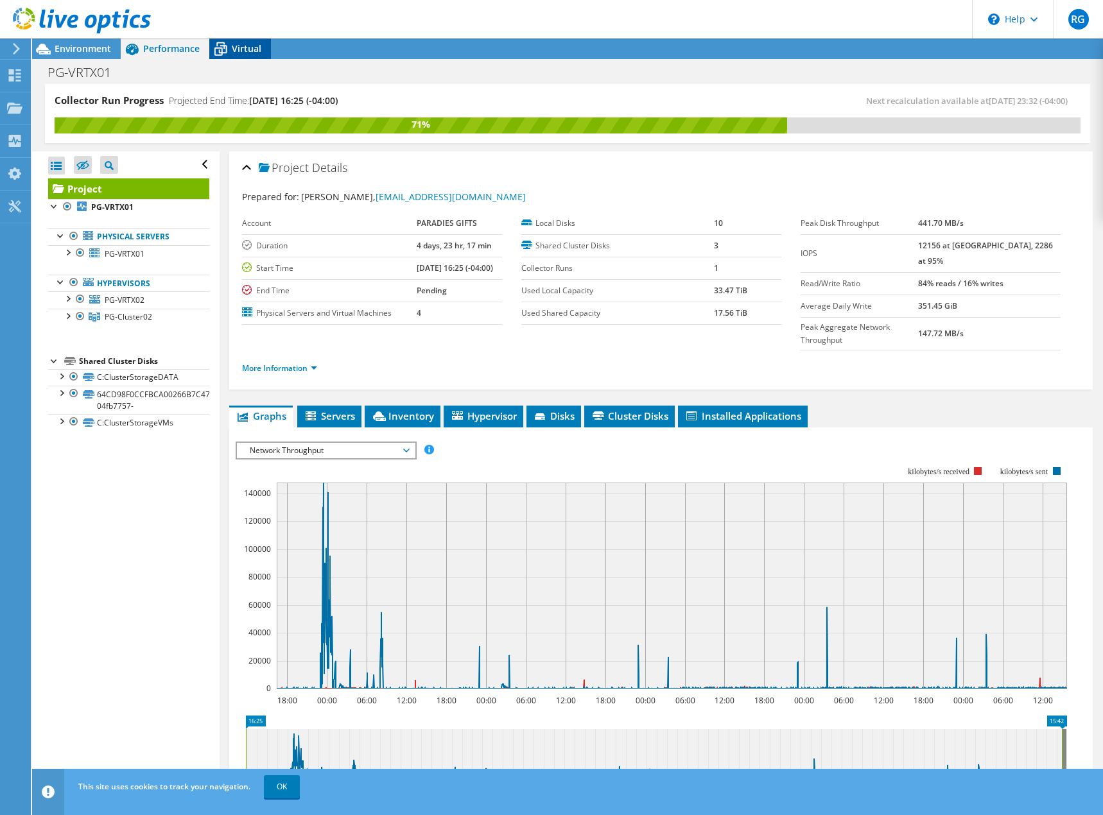
click at [248, 49] on span "Virtual" at bounding box center [247, 48] width 30 height 12
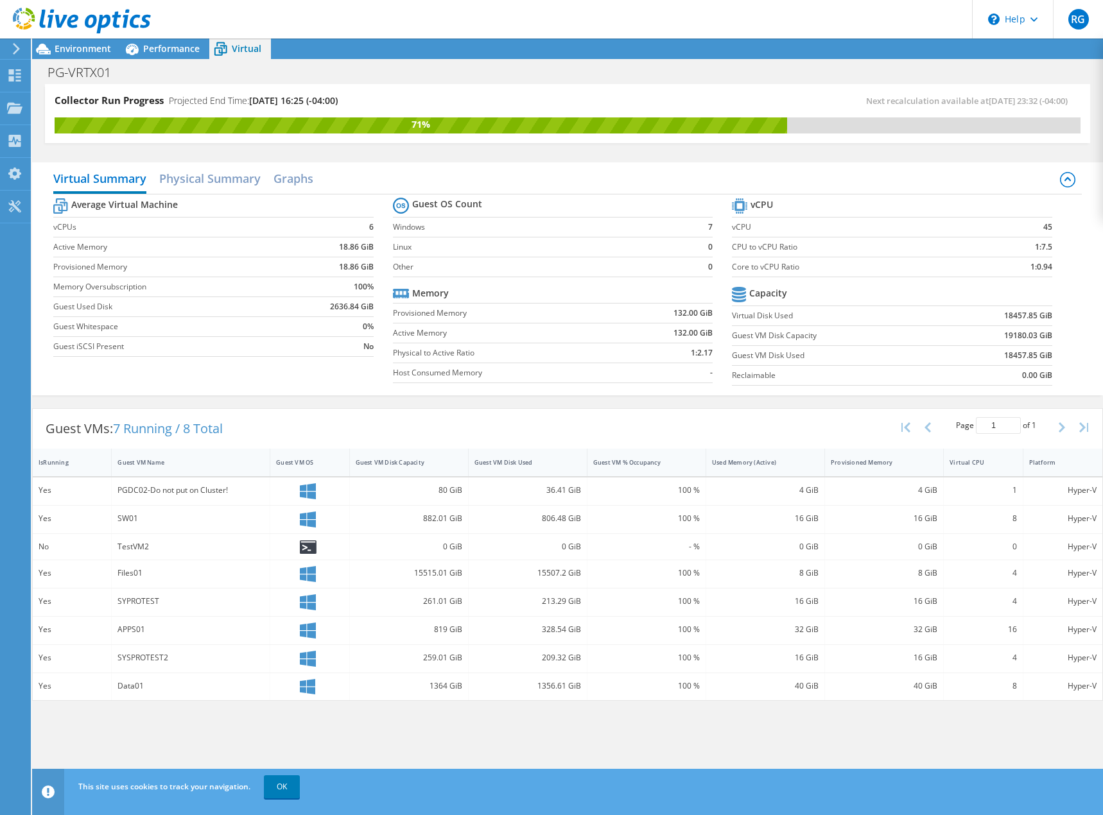
scroll to position [193, 0]
drag, startPoint x: 1017, startPoint y: 691, endPoint x: 942, endPoint y: 684, distance: 74.7
click at [942, 684] on div "Yes Data01 1364 GiB 1356.61 GiB 100 % 40 GiB 40 GiB 8 Hyper-V" at bounding box center [567, 687] width 1069 height 28
drag, startPoint x: 1021, startPoint y: 630, endPoint x: 389, endPoint y: 623, distance: 632.3
click at [389, 623] on div "Yes APPS01 819 GiB 328.54 GiB 100 % 32 GiB 32 GiB 16 Hyper-V" at bounding box center [567, 631] width 1069 height 28
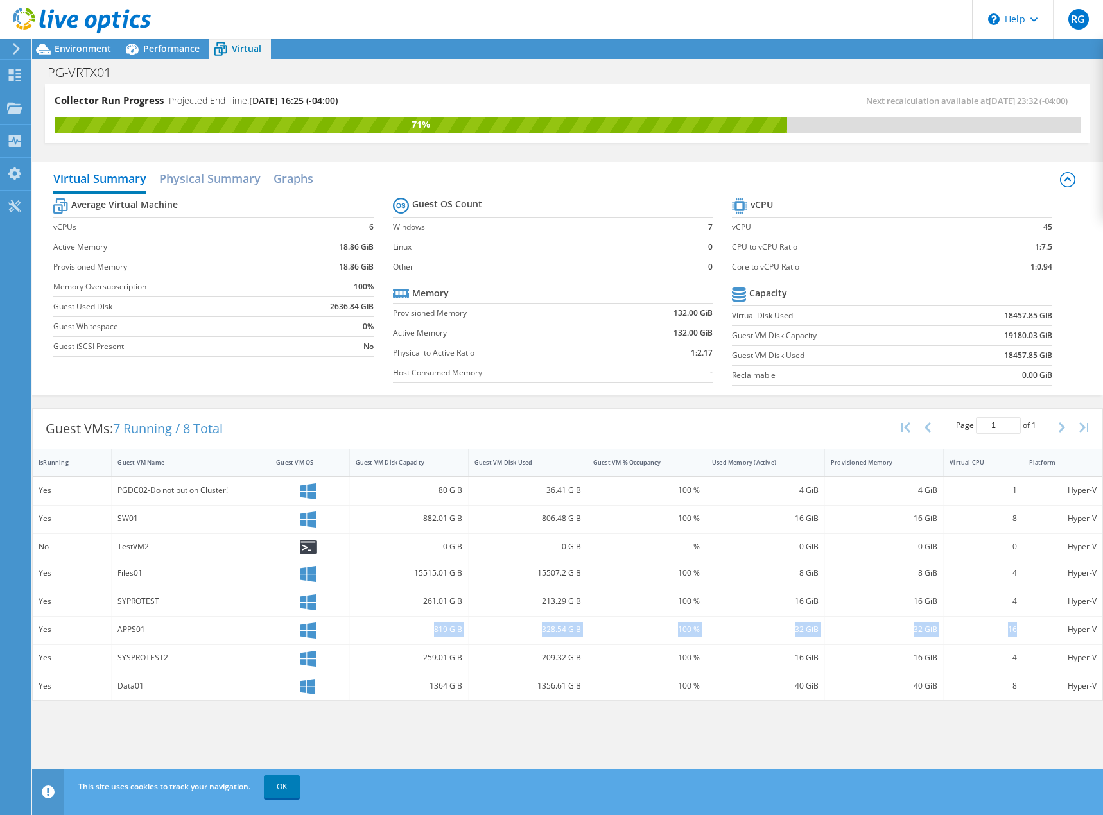
click at [389, 623] on div "819 GiB" at bounding box center [409, 630] width 107 height 14
click at [273, 793] on link "OK" at bounding box center [282, 786] width 36 height 23
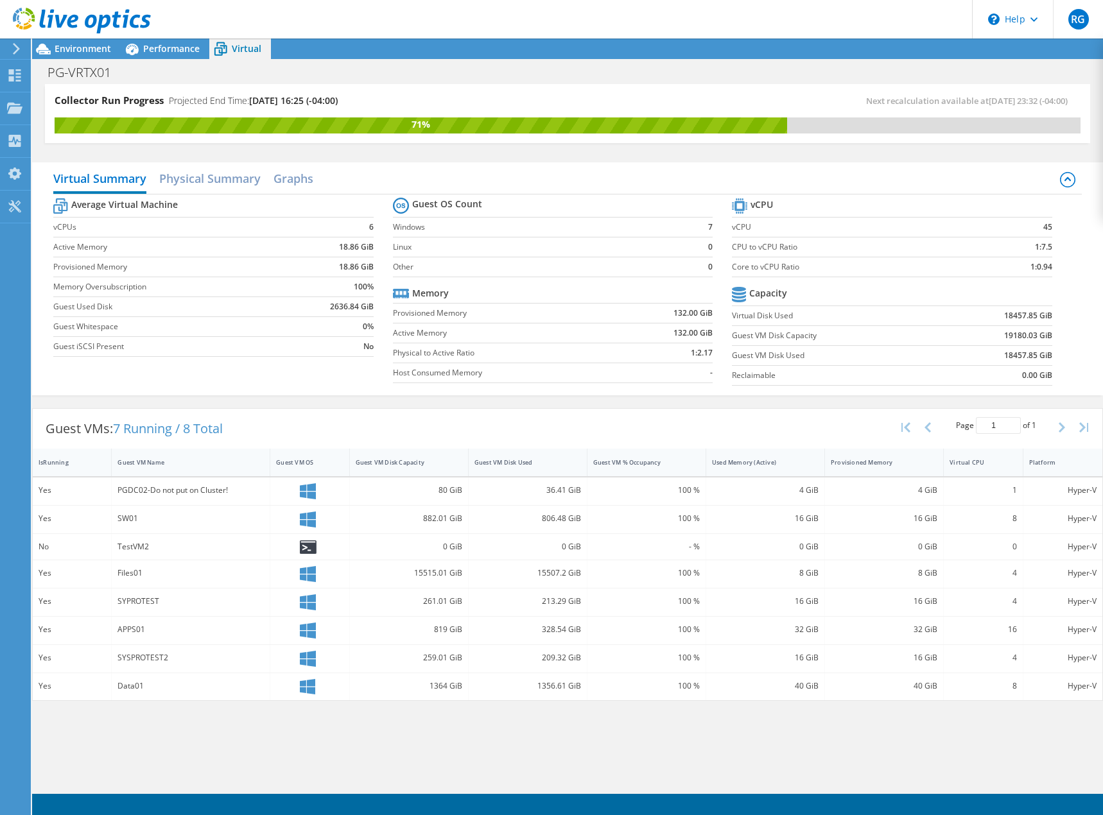
scroll to position [128, 0]
click at [211, 181] on h2 "Physical Summary" at bounding box center [209, 180] width 101 height 28
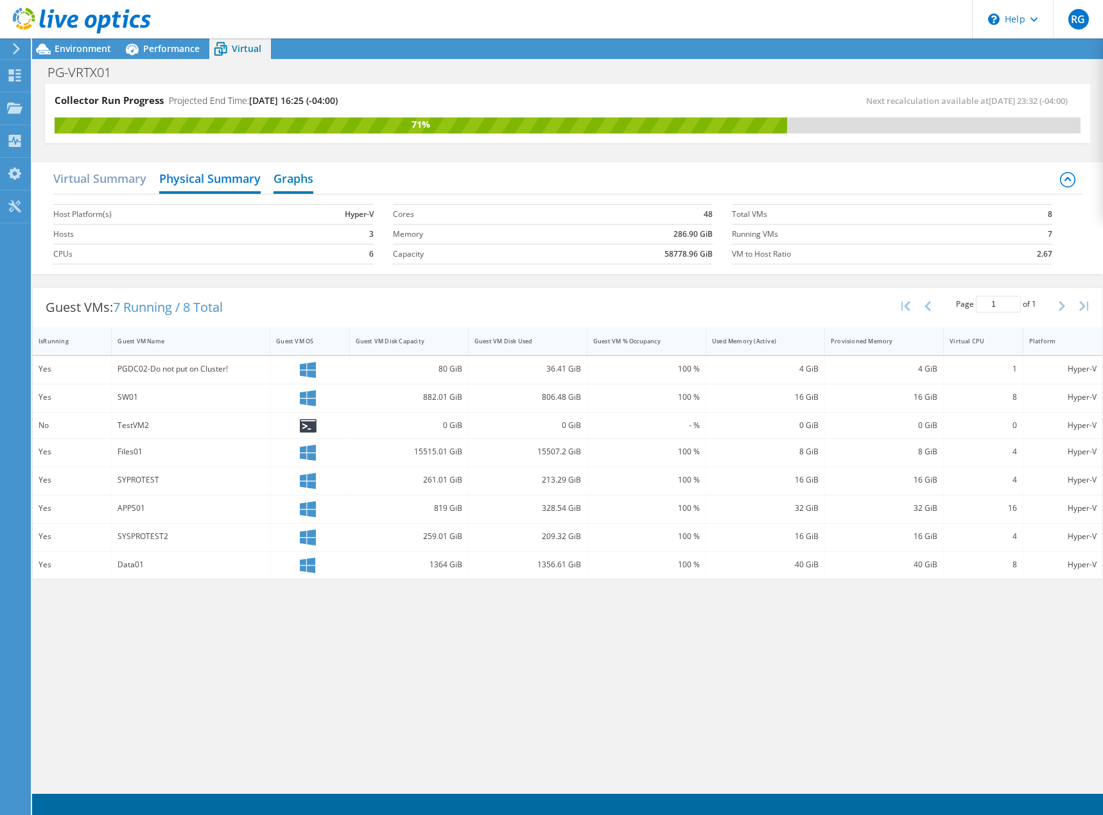
click at [305, 178] on h2 "Graphs" at bounding box center [293, 180] width 40 height 28
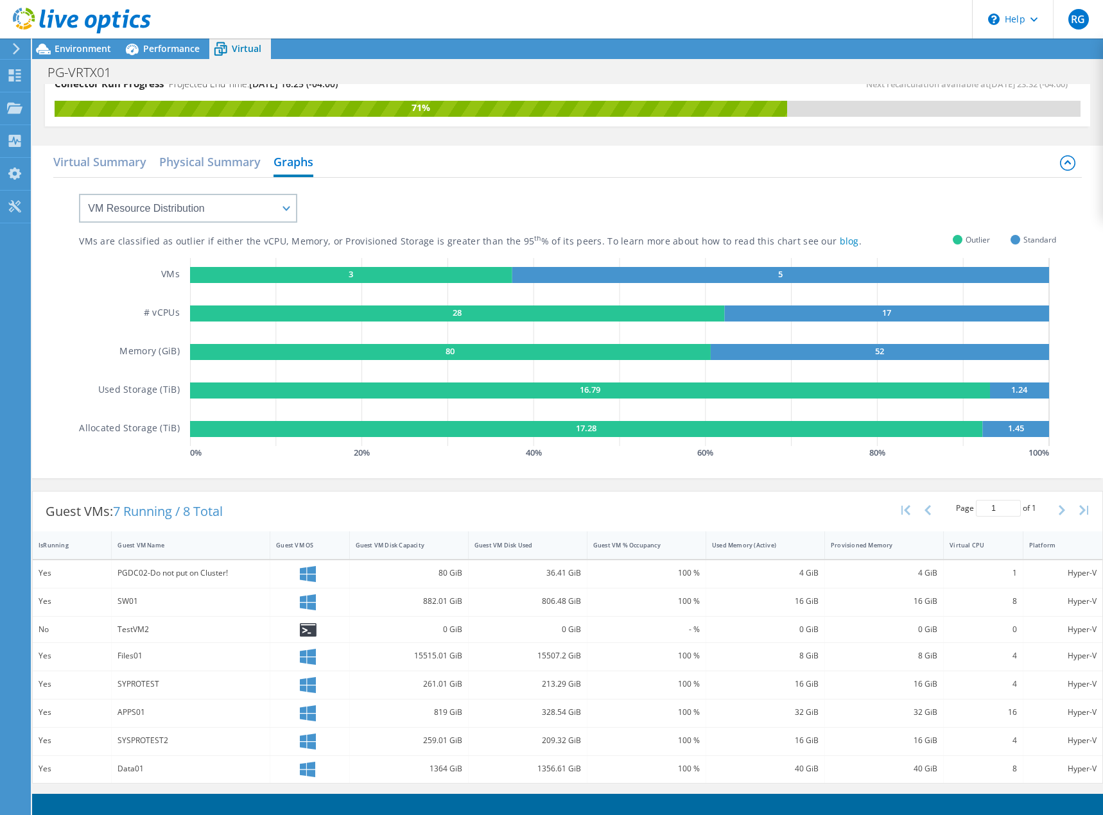
scroll to position [0, 0]
drag, startPoint x: 822, startPoint y: 712, endPoint x: 781, endPoint y: 713, distance: 41.1
click at [781, 713] on div "Yes APPS01 819 GiB 328.54 GiB 100 % 32 GiB 32 GiB 16 Hyper-V" at bounding box center [567, 714] width 1069 height 28
drag, startPoint x: 820, startPoint y: 771, endPoint x: 741, endPoint y: 760, distance: 79.2
click at [741, 760] on div "Yes Data01 1364 GiB 1356.61 GiB 100 % 40 GiB 40 GiB 8 Hyper-V" at bounding box center [567, 770] width 1069 height 28
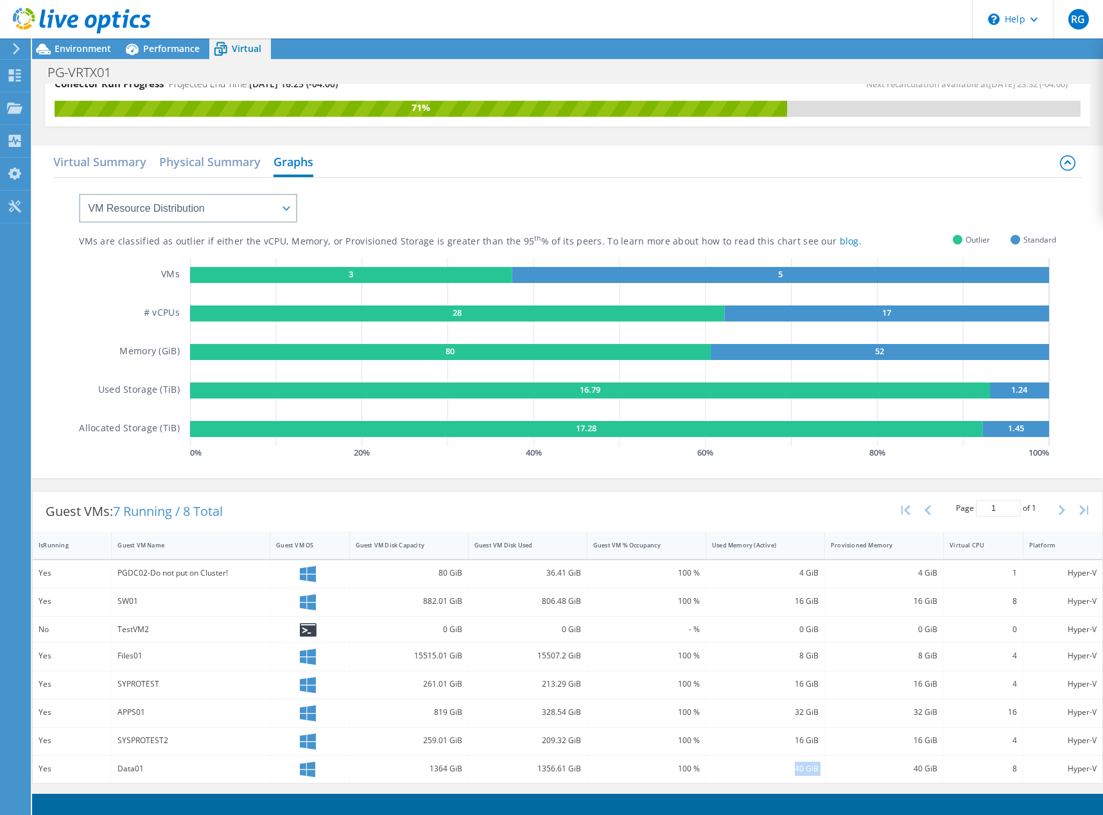
click at [740, 760] on div "40 GiB" at bounding box center [765, 770] width 119 height 28
drag, startPoint x: 1011, startPoint y: 713, endPoint x: 993, endPoint y: 714, distance: 18.0
click at [993, 714] on div "16" at bounding box center [983, 714] width 79 height 28
click at [993, 714] on div "16" at bounding box center [982, 712] width 67 height 14
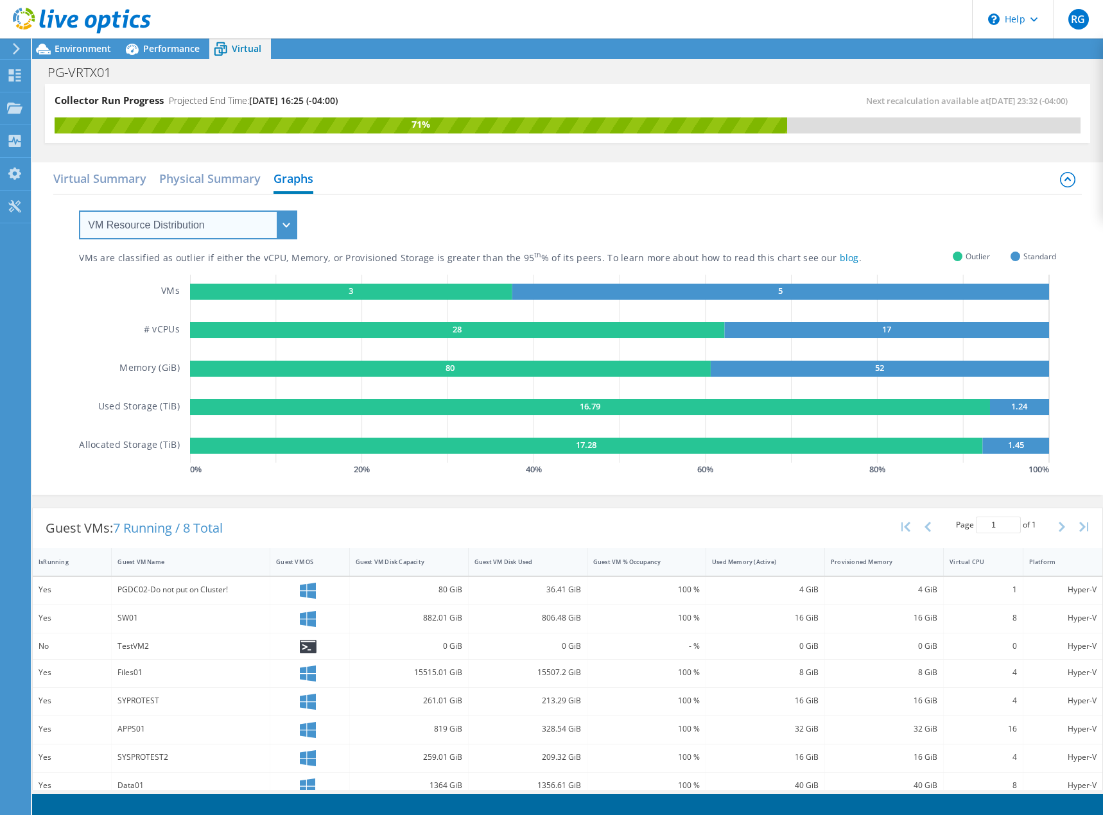
click at [142, 225] on select "VM Resource Distribution Provisioning Contrast Over Provisioning" at bounding box center [188, 225] width 218 height 29
select select "Provisioning Contrast"
click at [79, 211] on select "VM Resource Distribution Provisioning Contrast Over Provisioning" at bounding box center [188, 225] width 218 height 29
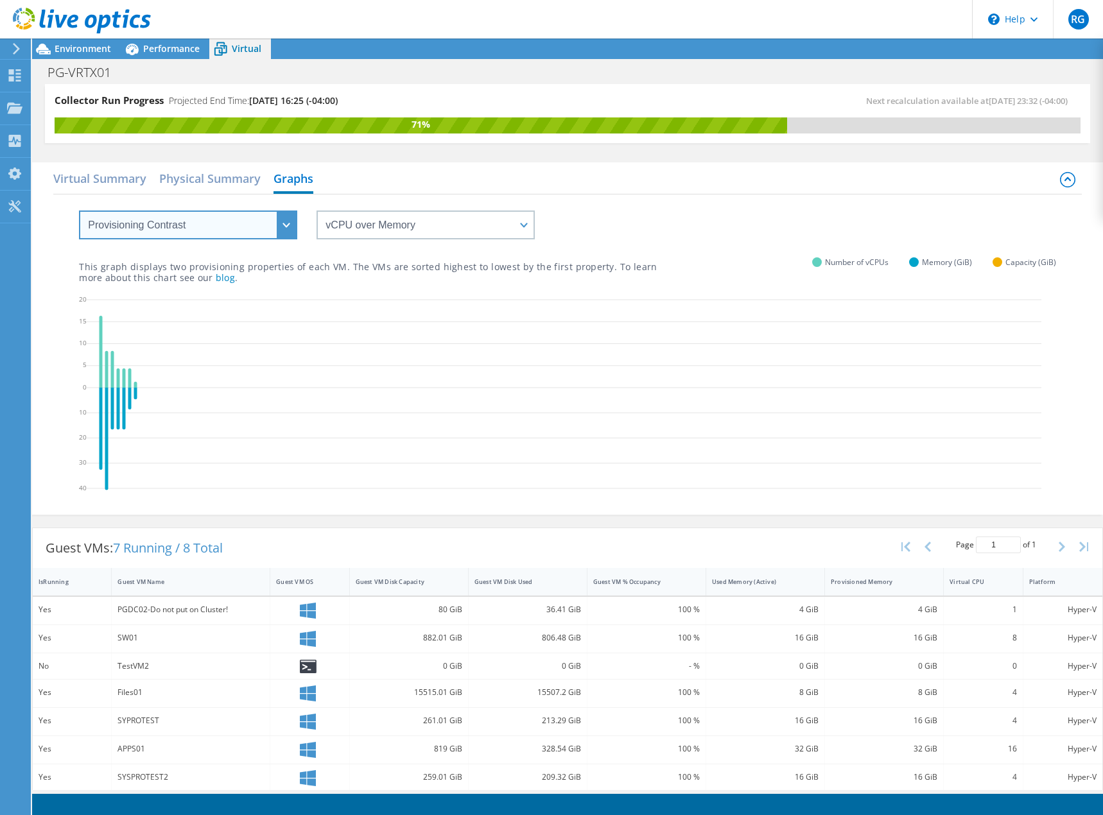
click at [164, 232] on select "VM Resource Distribution Provisioning Contrast Over Provisioning" at bounding box center [188, 225] width 218 height 29
click at [164, 233] on select "VM Resource Distribution Provisioning Contrast Over Provisioning" at bounding box center [188, 225] width 218 height 29
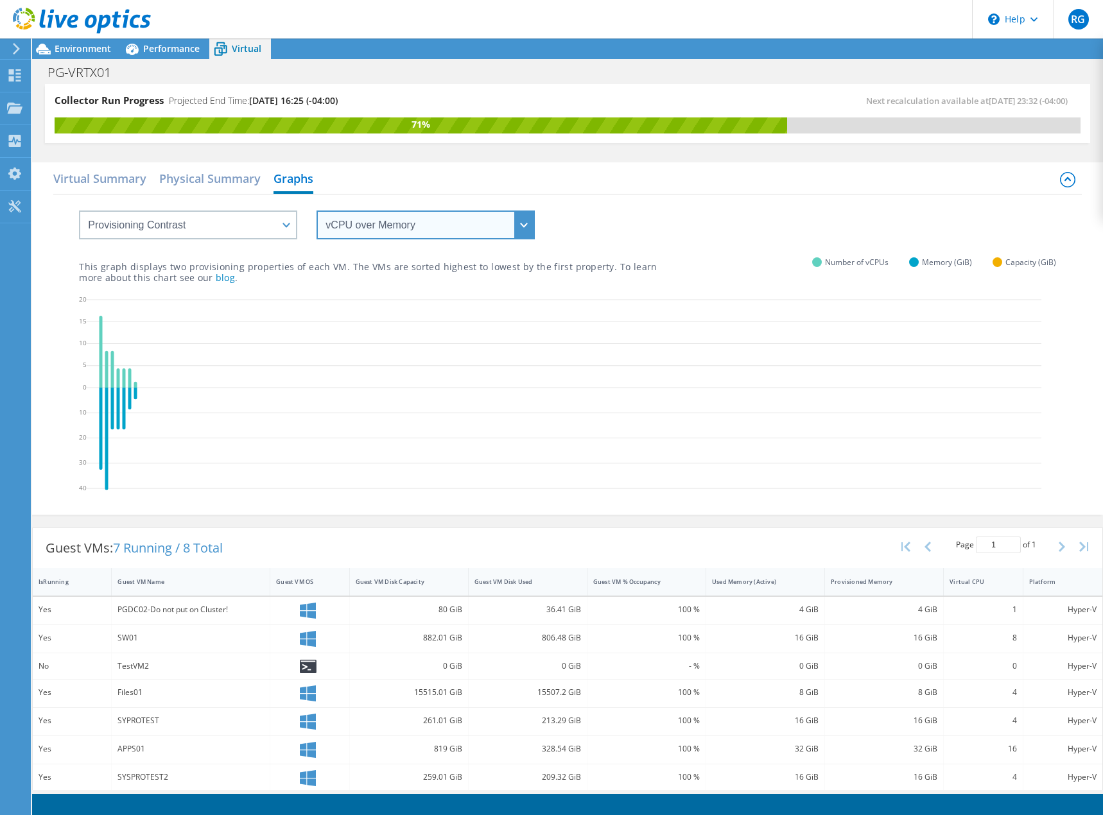
click at [392, 236] on select "vCPU over Memory vCPU over Capacity Memory over vCPU Memory over Capacity Capac…" at bounding box center [425, 225] width 218 height 29
click at [316, 211] on select "vCPU over Memory vCPU over Capacity Memory over vCPU Memory over Capacity Capac…" at bounding box center [425, 225] width 218 height 29
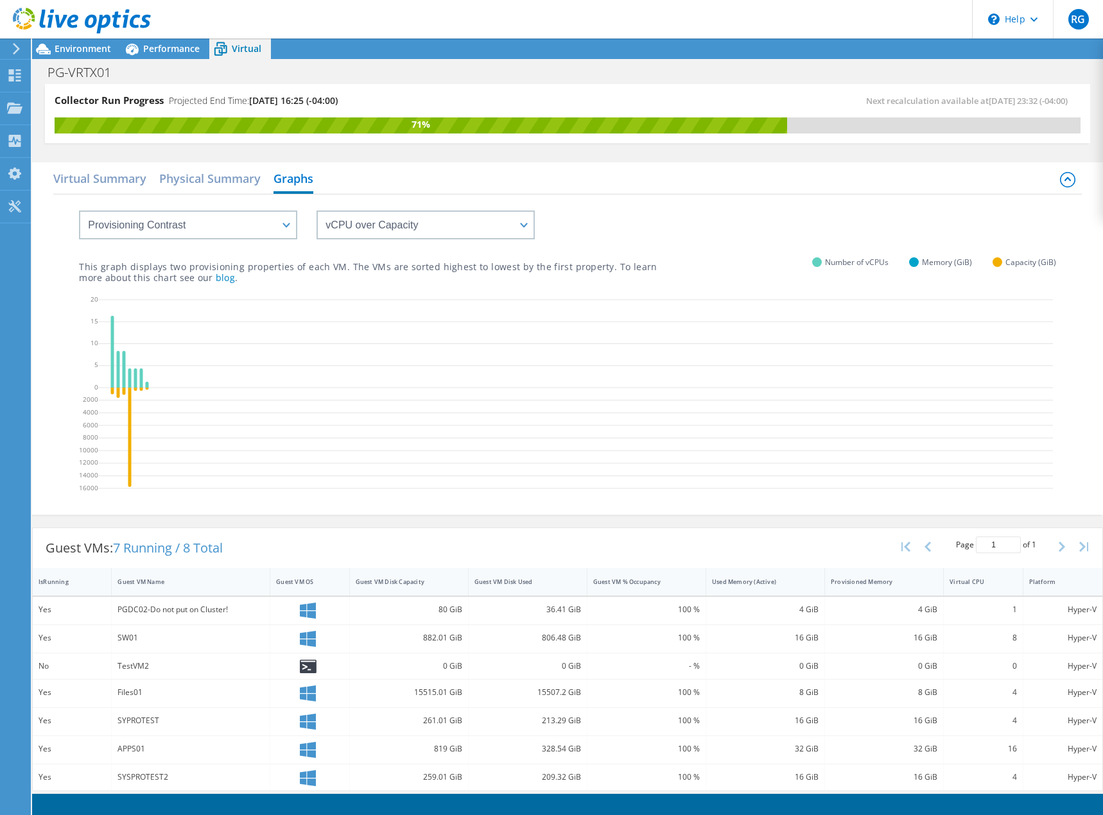
click at [128, 458] on icon at bounding box center [575, 395] width 954 height 205
click at [449, 228] on select "vCPU over Memory vCPU over Capacity Memory over vCPU Memory over Capacity Capac…" at bounding box center [425, 225] width 218 height 29
click at [316, 211] on select "vCPU over Memory vCPU over Capacity Memory over vCPU Memory over Capacity Capac…" at bounding box center [425, 225] width 218 height 29
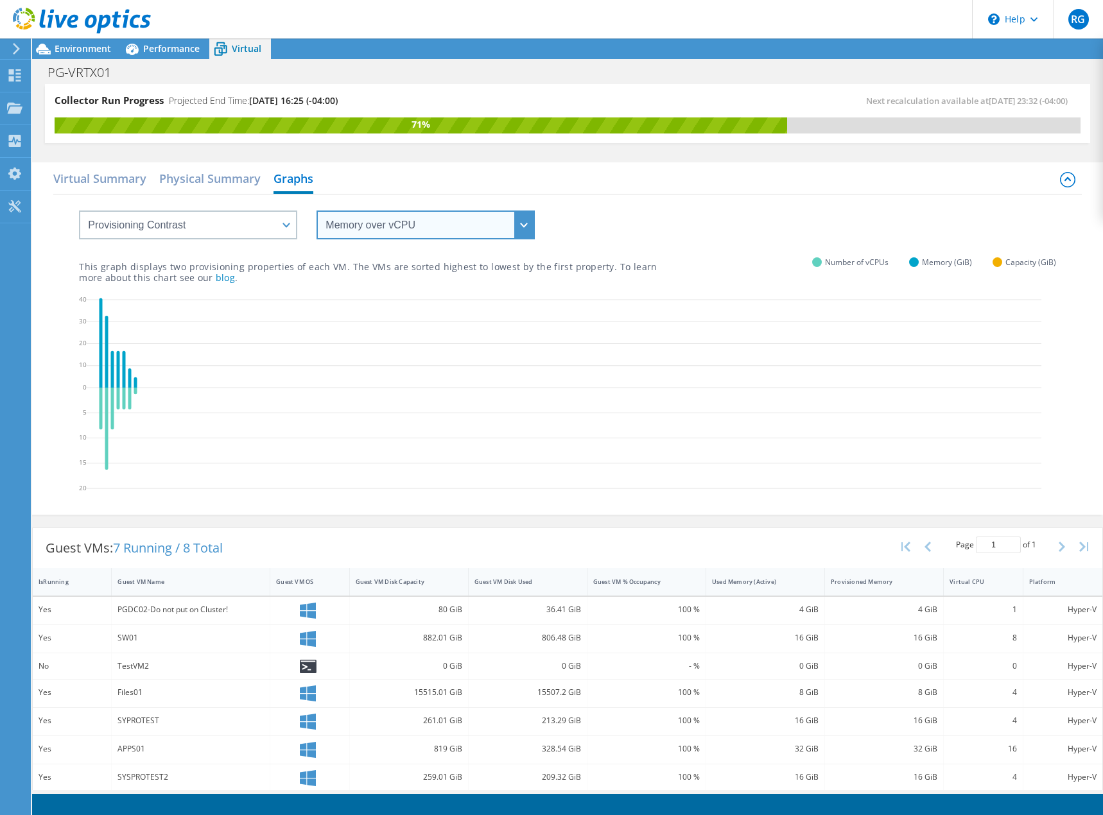
click at [428, 230] on select "vCPU over Memory vCPU over Capacity Memory over vCPU Memory over Capacity Capac…" at bounding box center [425, 225] width 218 height 29
select select "vCPU over Memory"
click at [316, 211] on select "vCPU over Memory vCPU over Capacity Memory over vCPU Memory over Capacity Capac…" at bounding box center [425, 225] width 218 height 29
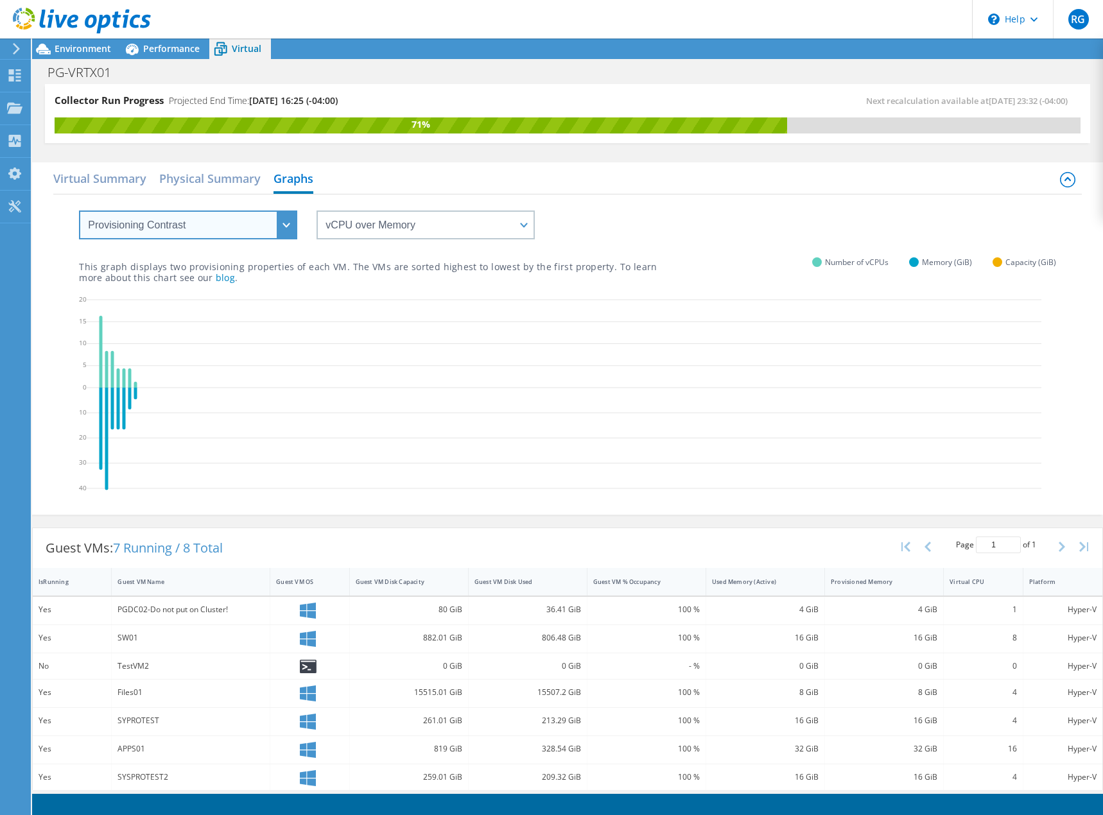
click at [150, 227] on select "VM Resource Distribution Provisioning Contrast Over Provisioning" at bounding box center [188, 225] width 218 height 29
select select "Over Provisioning"
click at [79, 211] on select "VM Resource Distribution Provisioning Contrast Over Provisioning" at bounding box center [188, 225] width 218 height 29
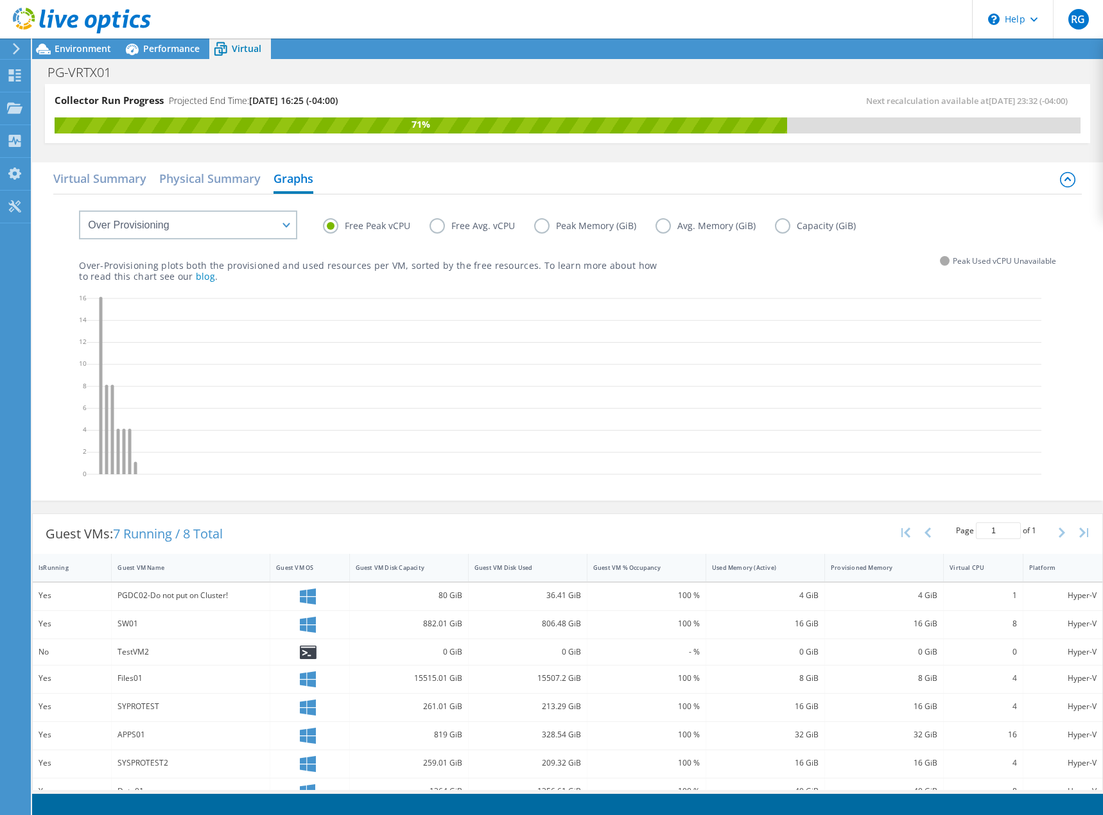
click at [784, 223] on label "Capacity (GiB)" at bounding box center [825, 225] width 100 height 15
click at [0, 0] on input "Capacity (GiB)" at bounding box center [0, 0] width 0 height 0
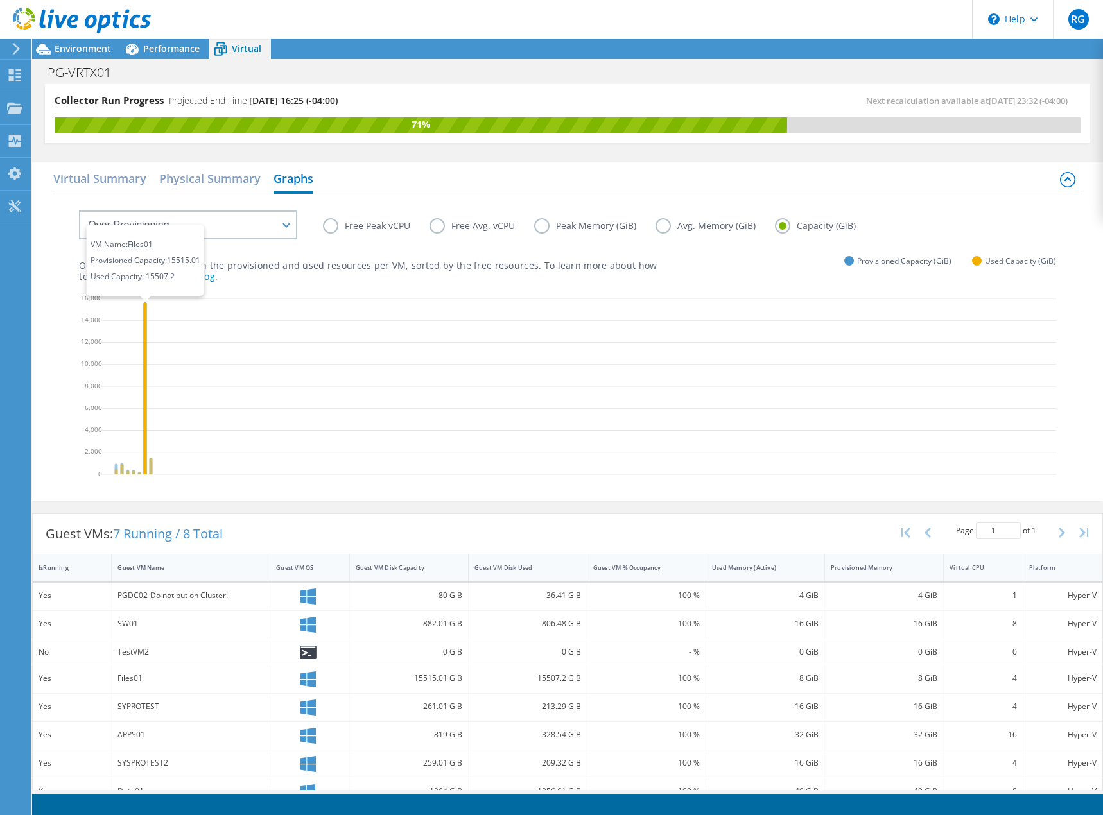
click at [145, 416] on icon at bounding box center [145, 388] width 3 height 172
click at [326, 230] on label "Free Peak vCPU" at bounding box center [376, 225] width 107 height 15
click at [0, 0] on input "Free Peak vCPU" at bounding box center [0, 0] width 0 height 0
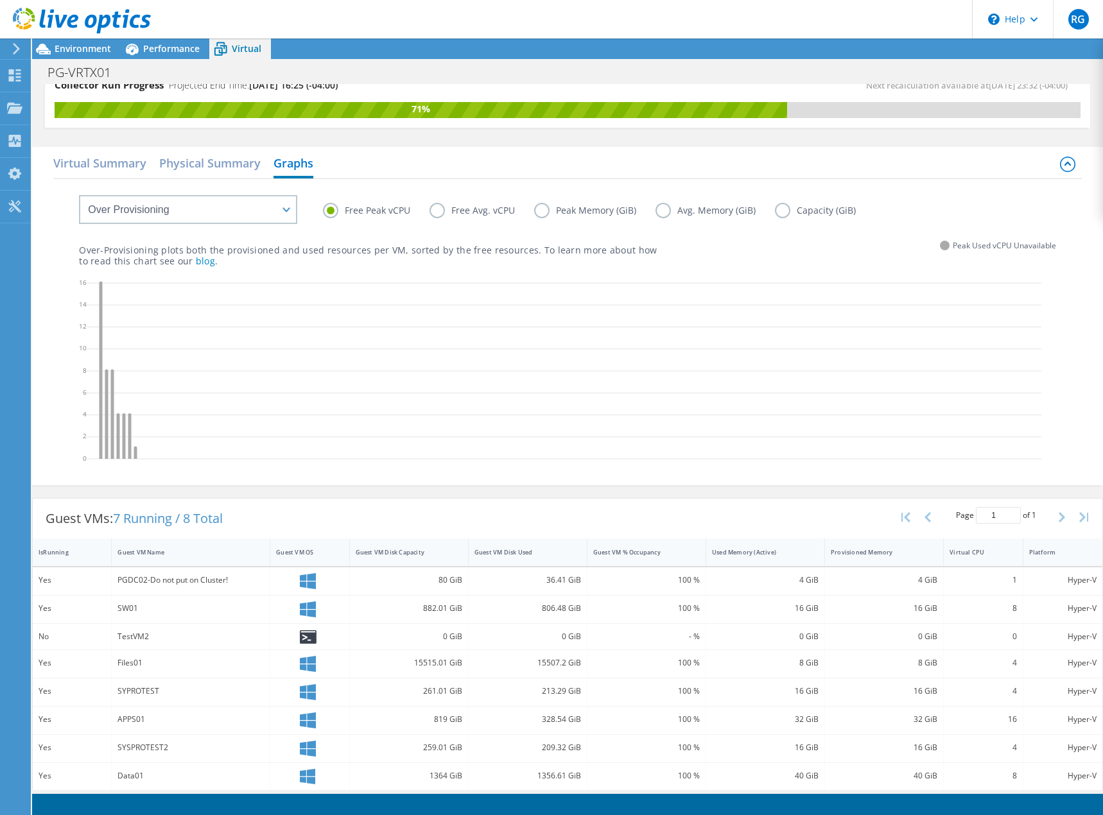
scroll to position [22, 0]
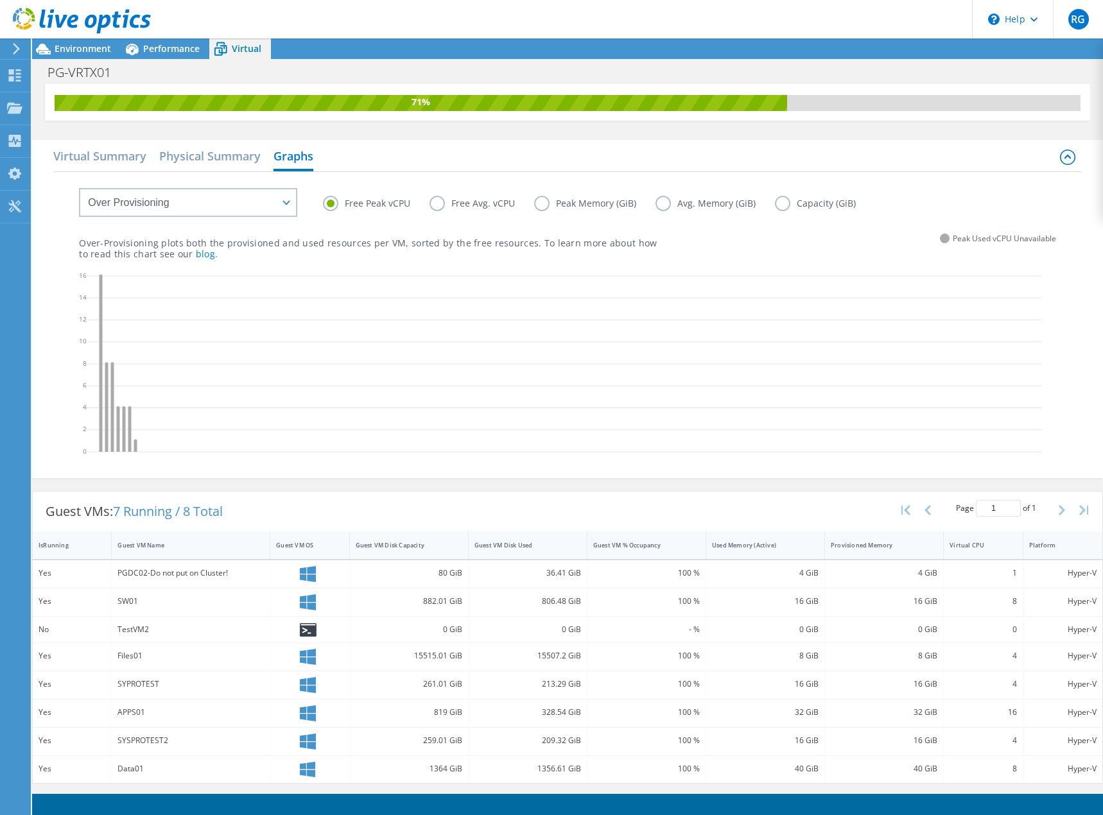
click at [16, 51] on use at bounding box center [16, 49] width 7 height 12
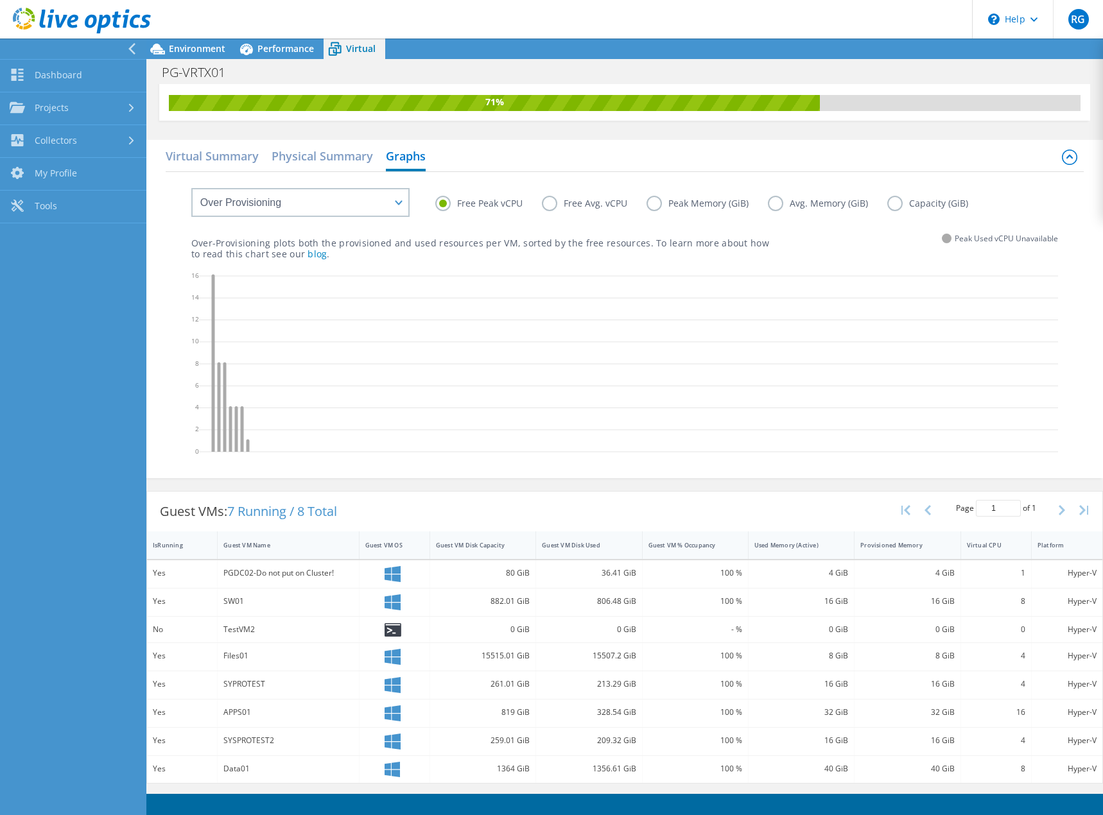
click at [861, 447] on icon at bounding box center [676, 366] width 954 height 193
